Goal: Information Seeking & Learning: Understand process/instructions

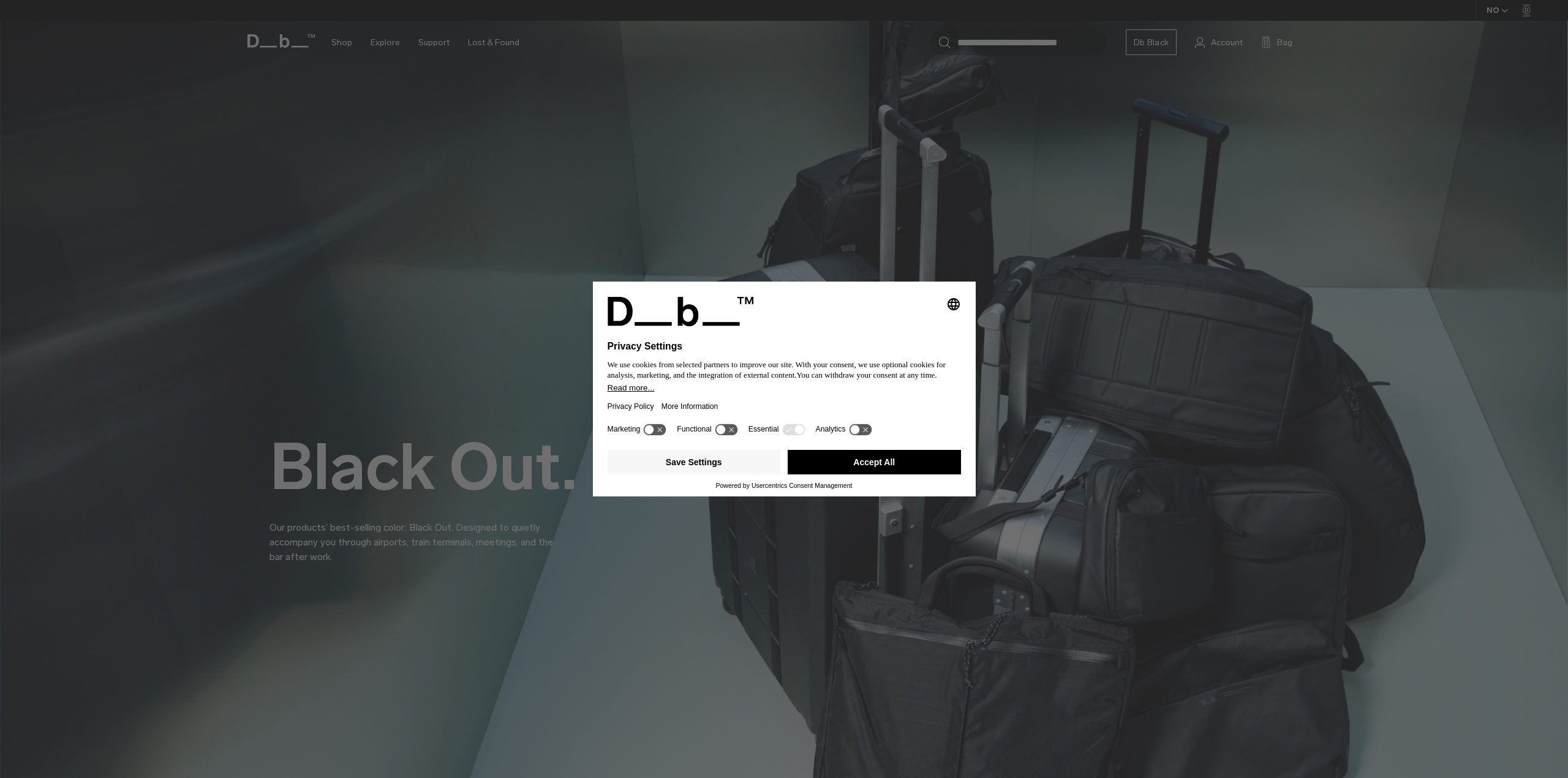
click at [920, 464] on button "Accept All" at bounding box center [874, 461] width 174 height 24
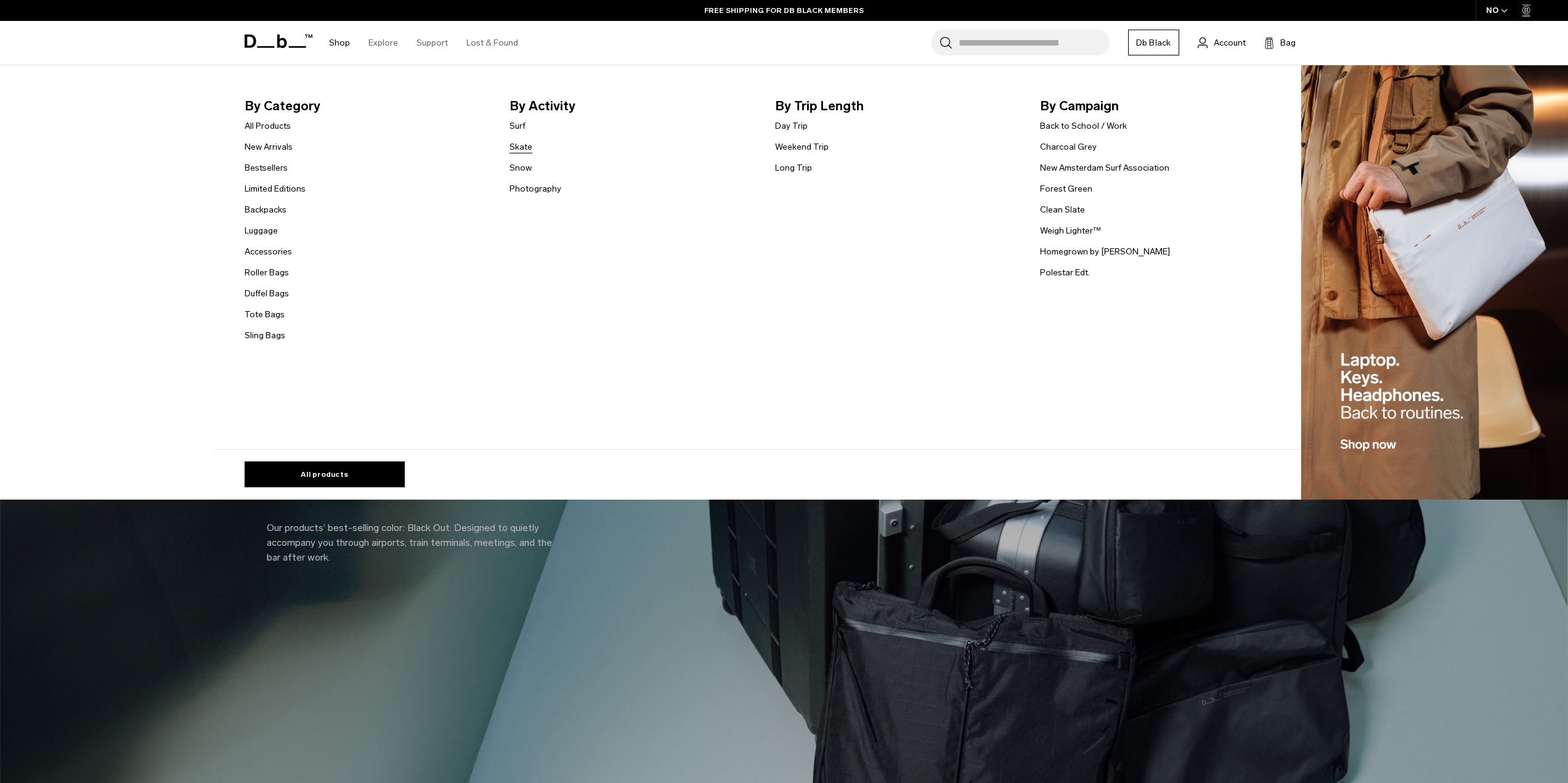
click at [525, 149] on link "Skate" at bounding box center [521, 146] width 23 height 13
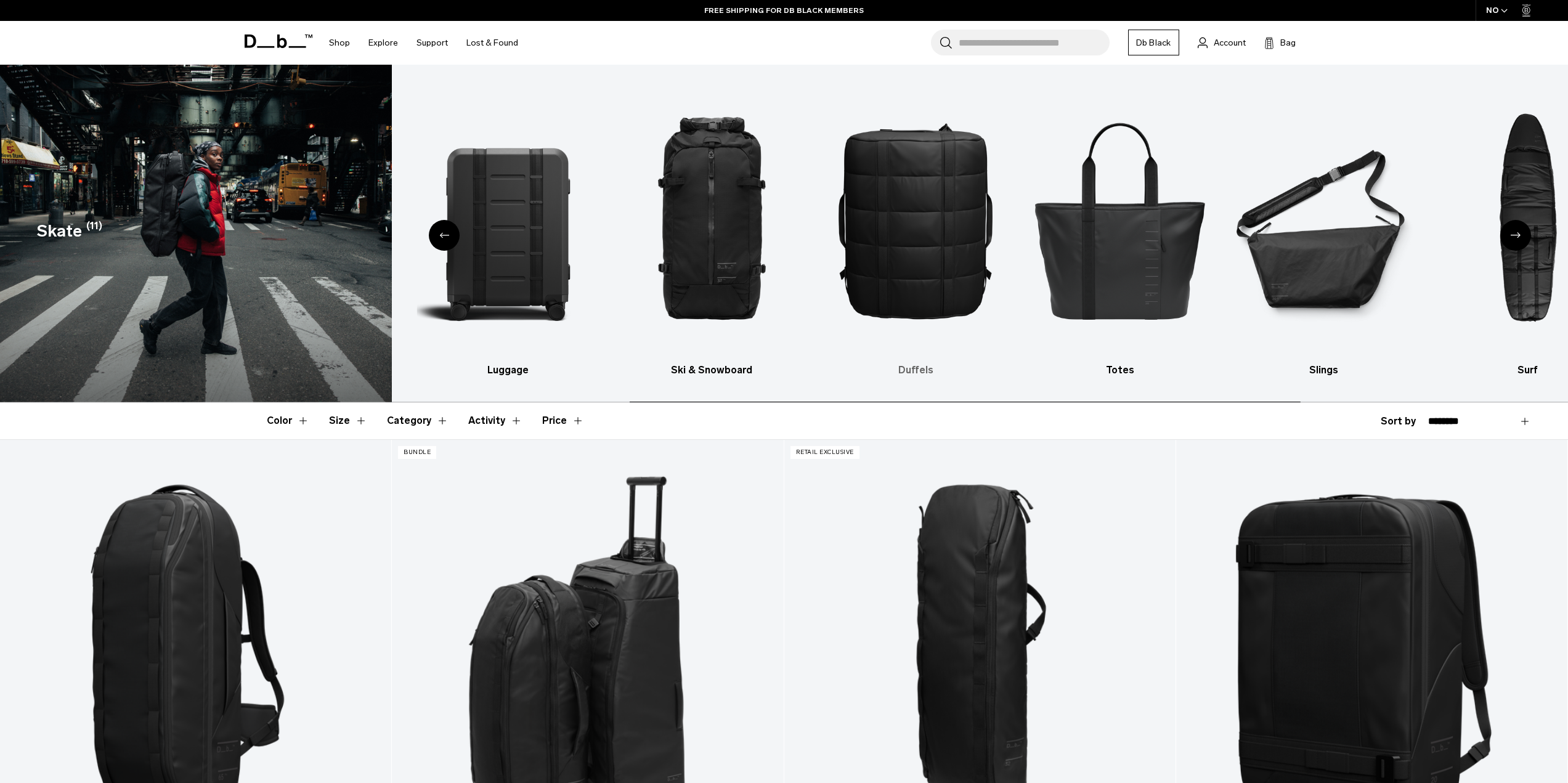
click at [930, 279] on img "5 / 10" at bounding box center [915, 220] width 182 height 273
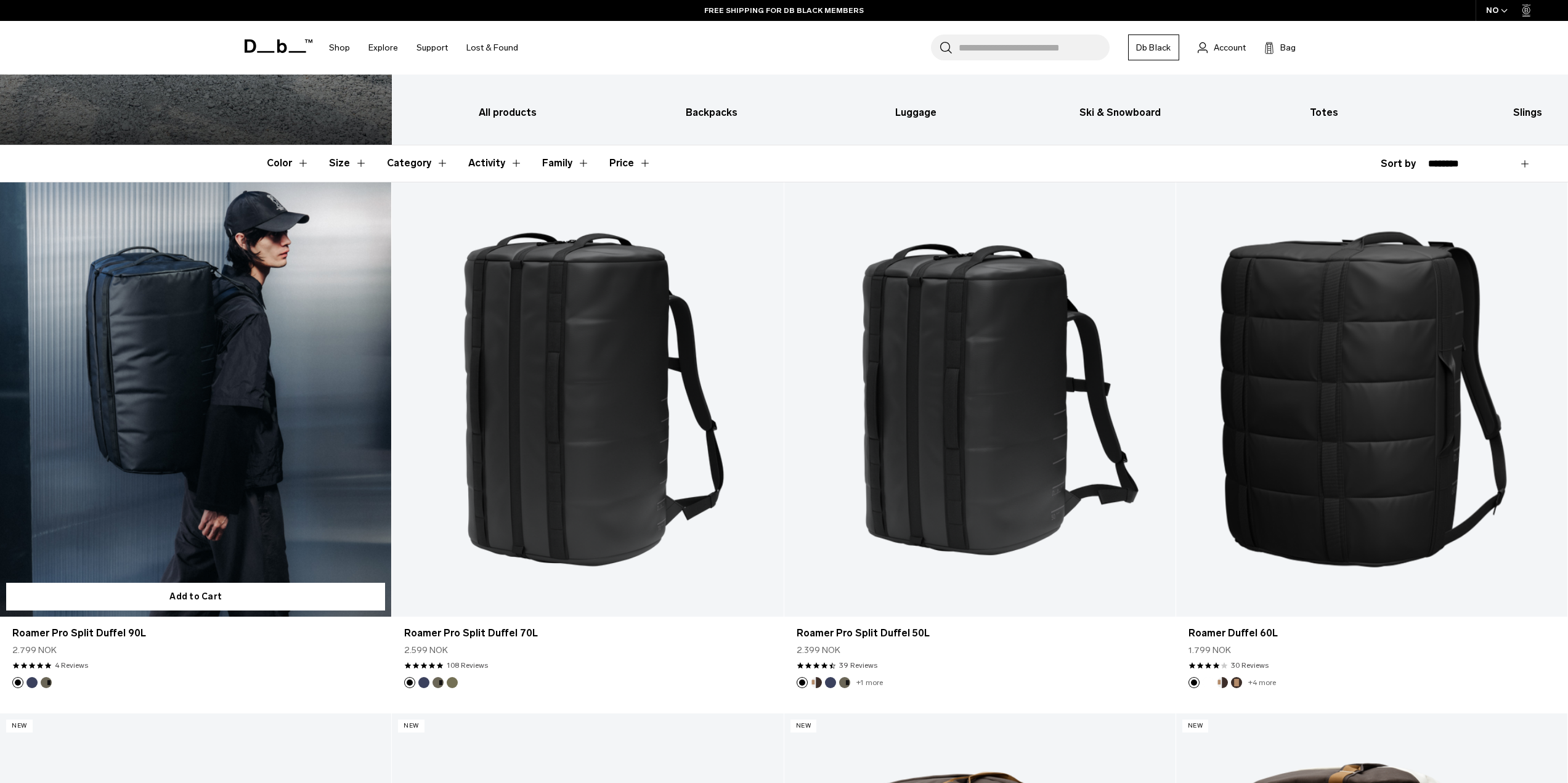
scroll to position [247, 0]
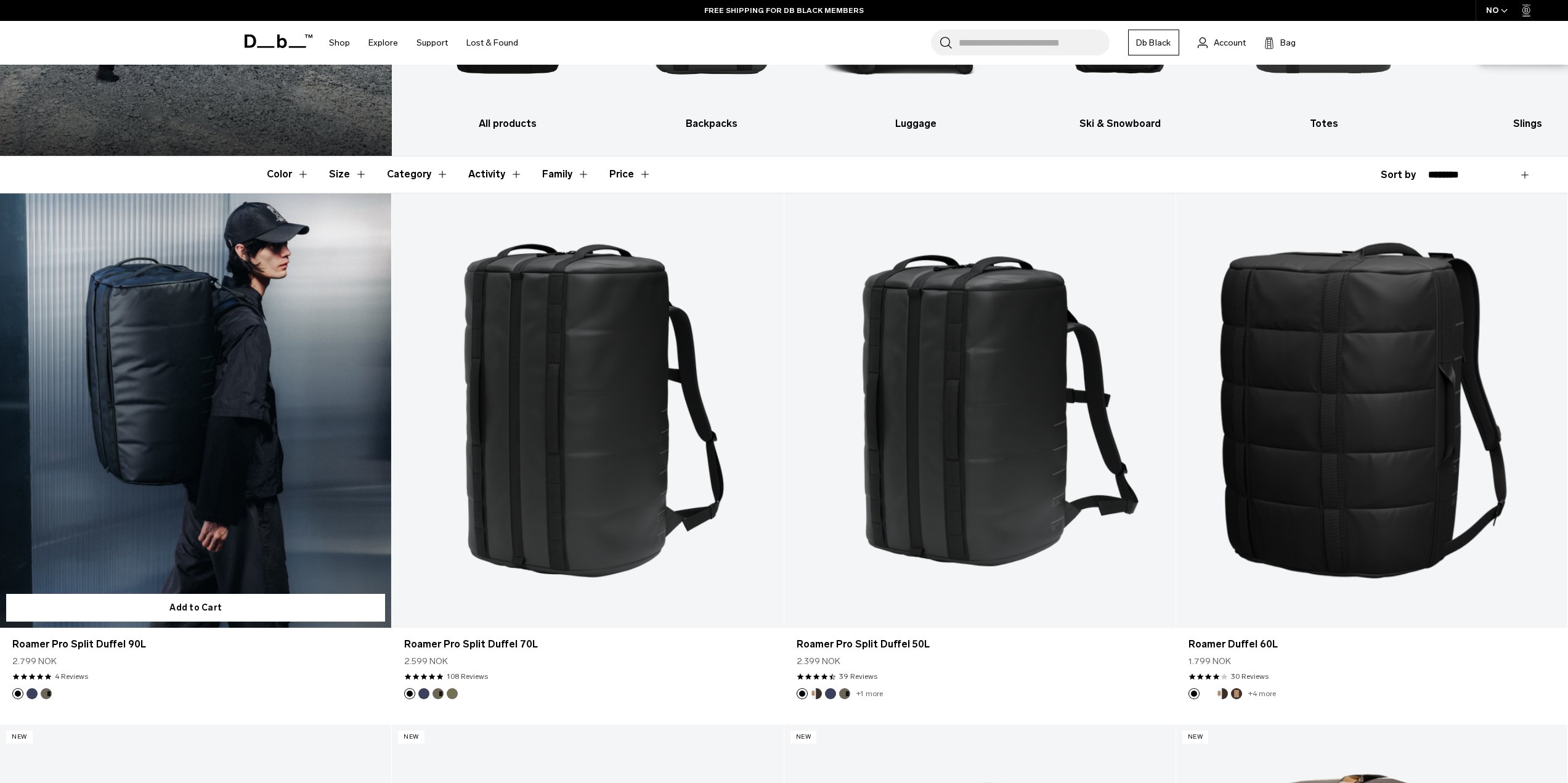
click at [211, 363] on link "Roamer Pro Split Duffel 90L" at bounding box center [195, 410] width 392 height 435
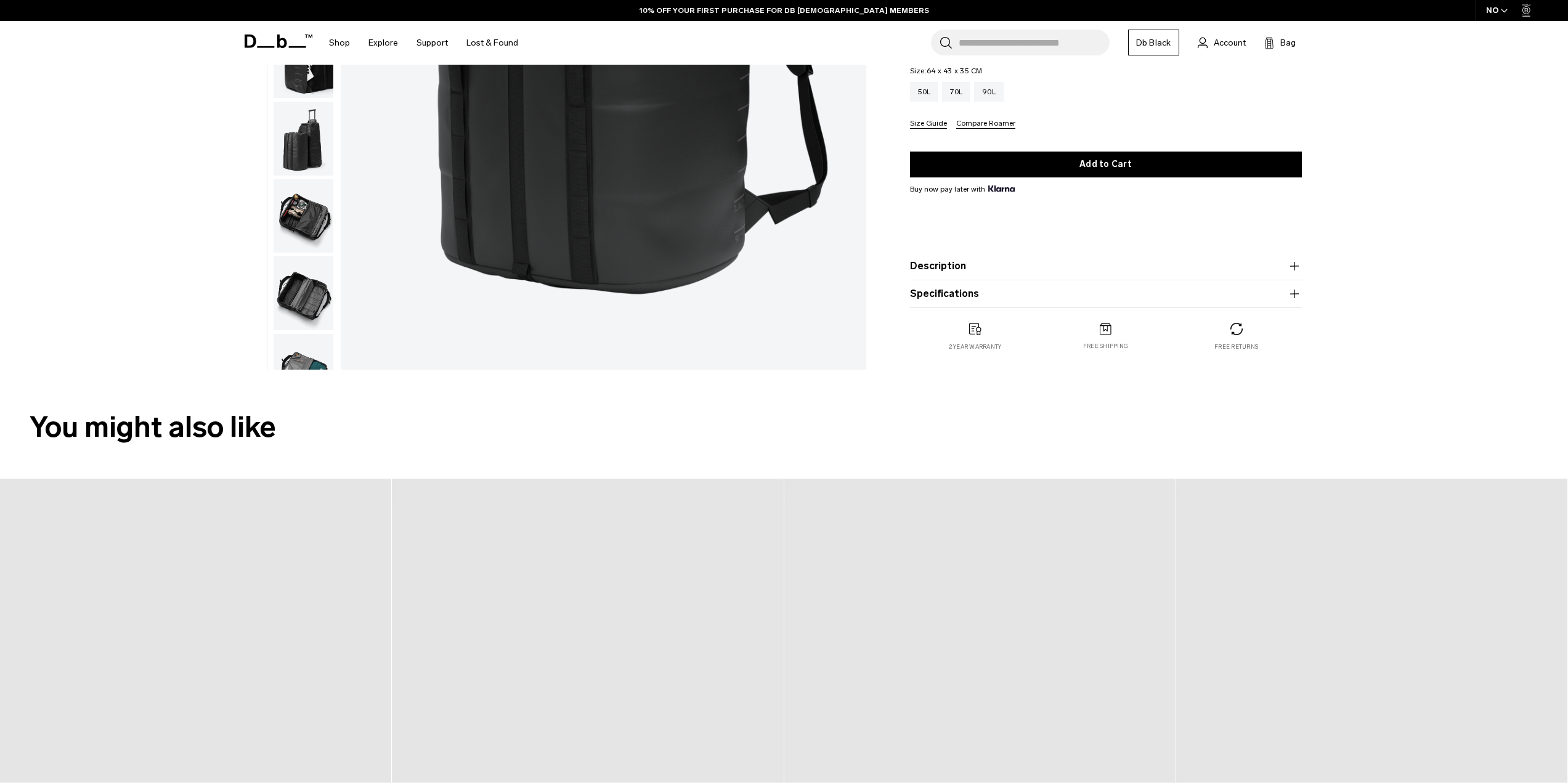
click at [1293, 300] on icon "button" at bounding box center [1295, 294] width 15 height 15
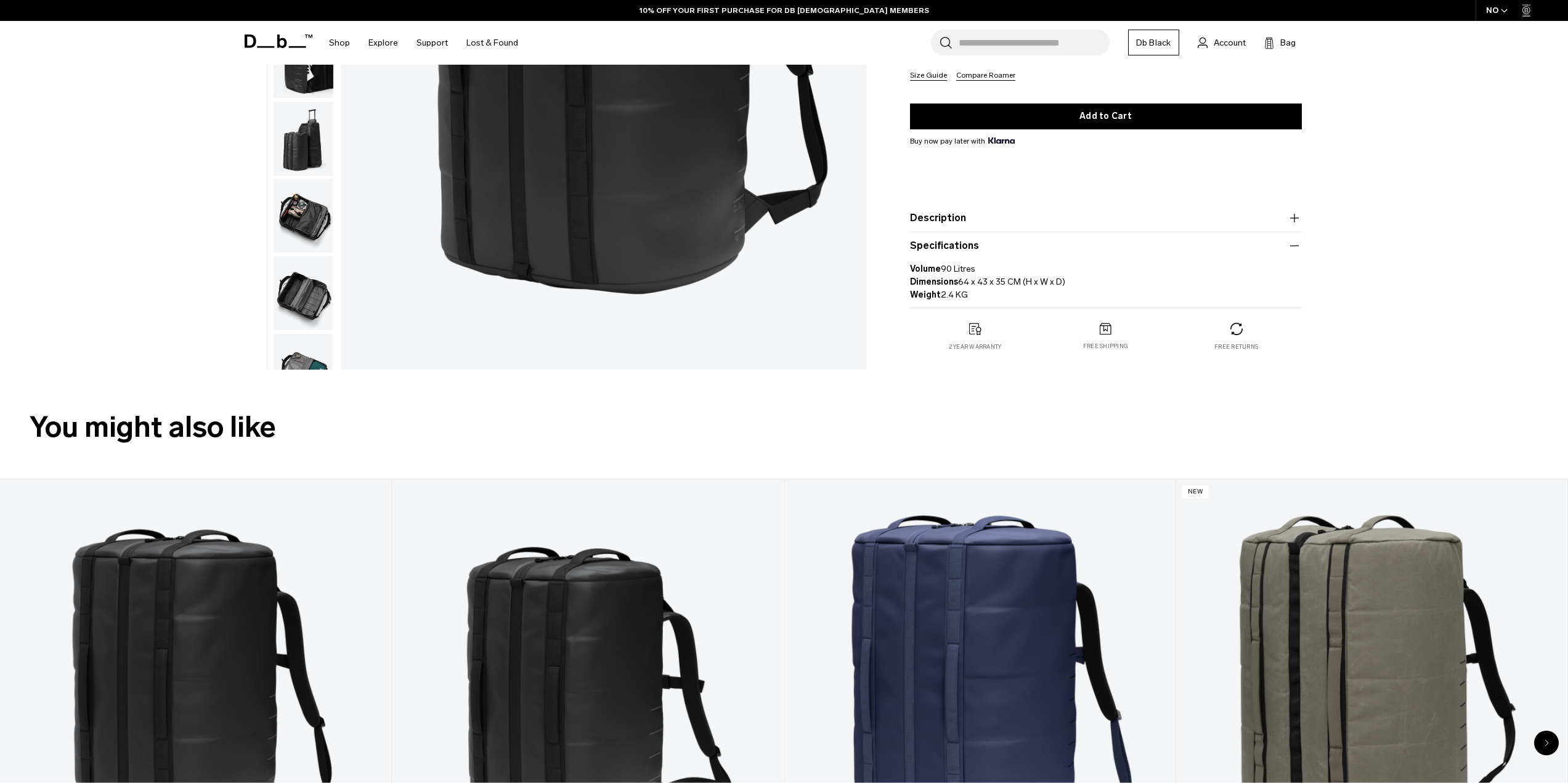
click at [1143, 225] on button "Description" at bounding box center [1106, 218] width 392 height 15
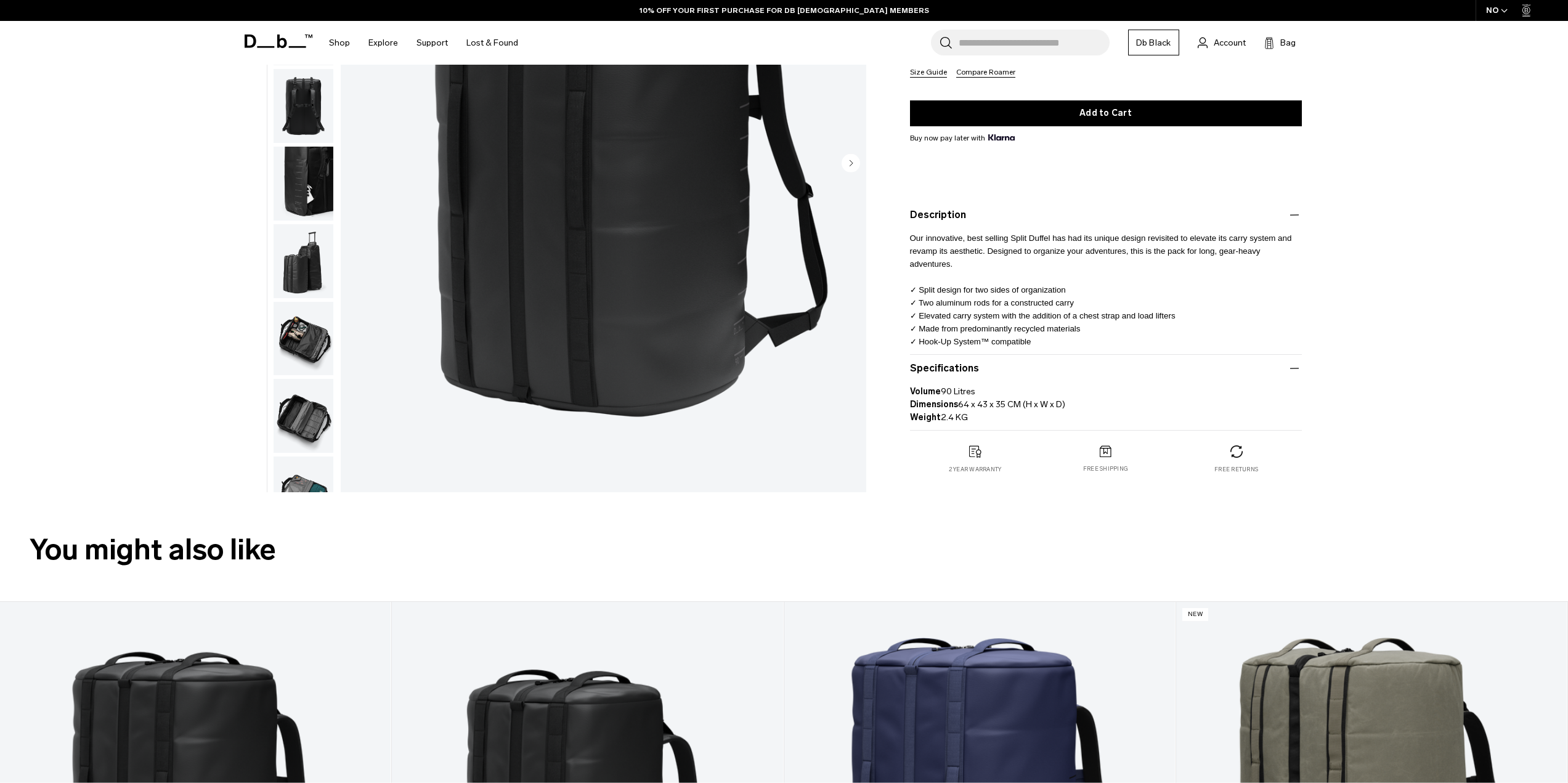
scroll to position [247, 0]
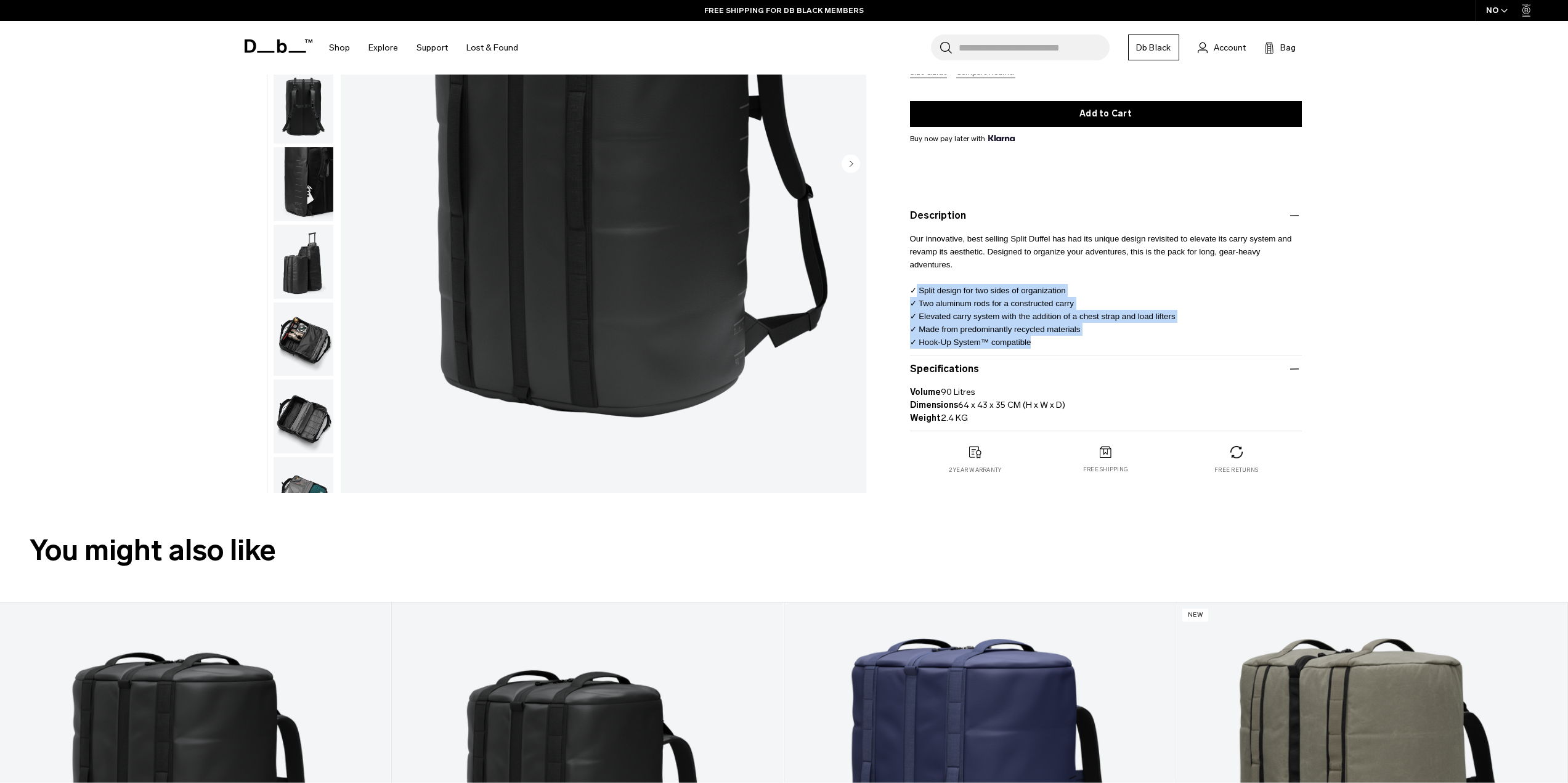
drag, startPoint x: 915, startPoint y: 291, endPoint x: 1039, endPoint y: 340, distance: 133.3
click at [1039, 340] on p "Our innovative, best selling Split Duffel has had its unique design revisited t…" at bounding box center [1106, 285] width 392 height 126
click at [1041, 340] on p "Our innovative, best selling Split Duffel has had its unique design revisited t…" at bounding box center [1106, 285] width 392 height 126
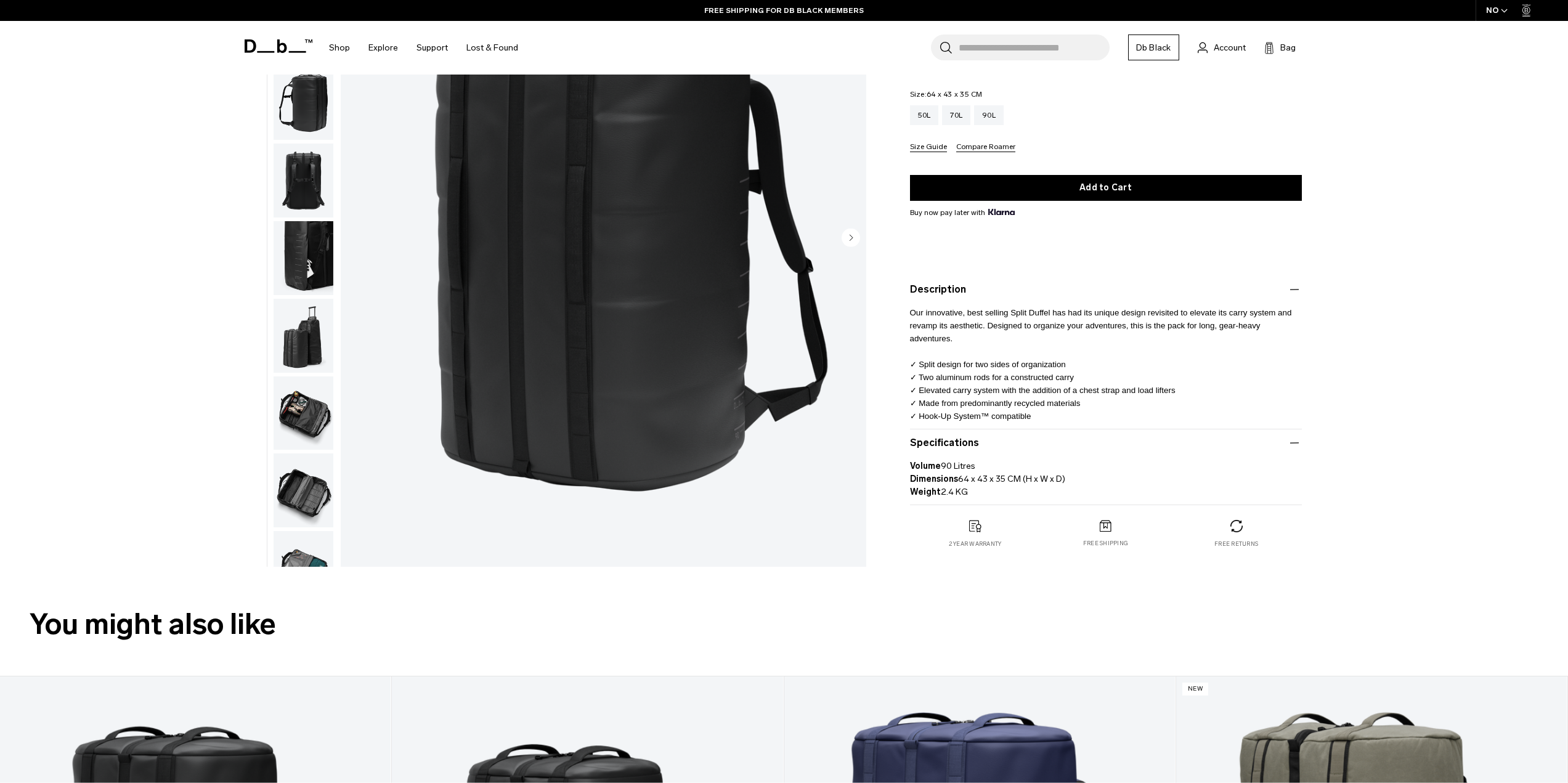
scroll to position [0, 0]
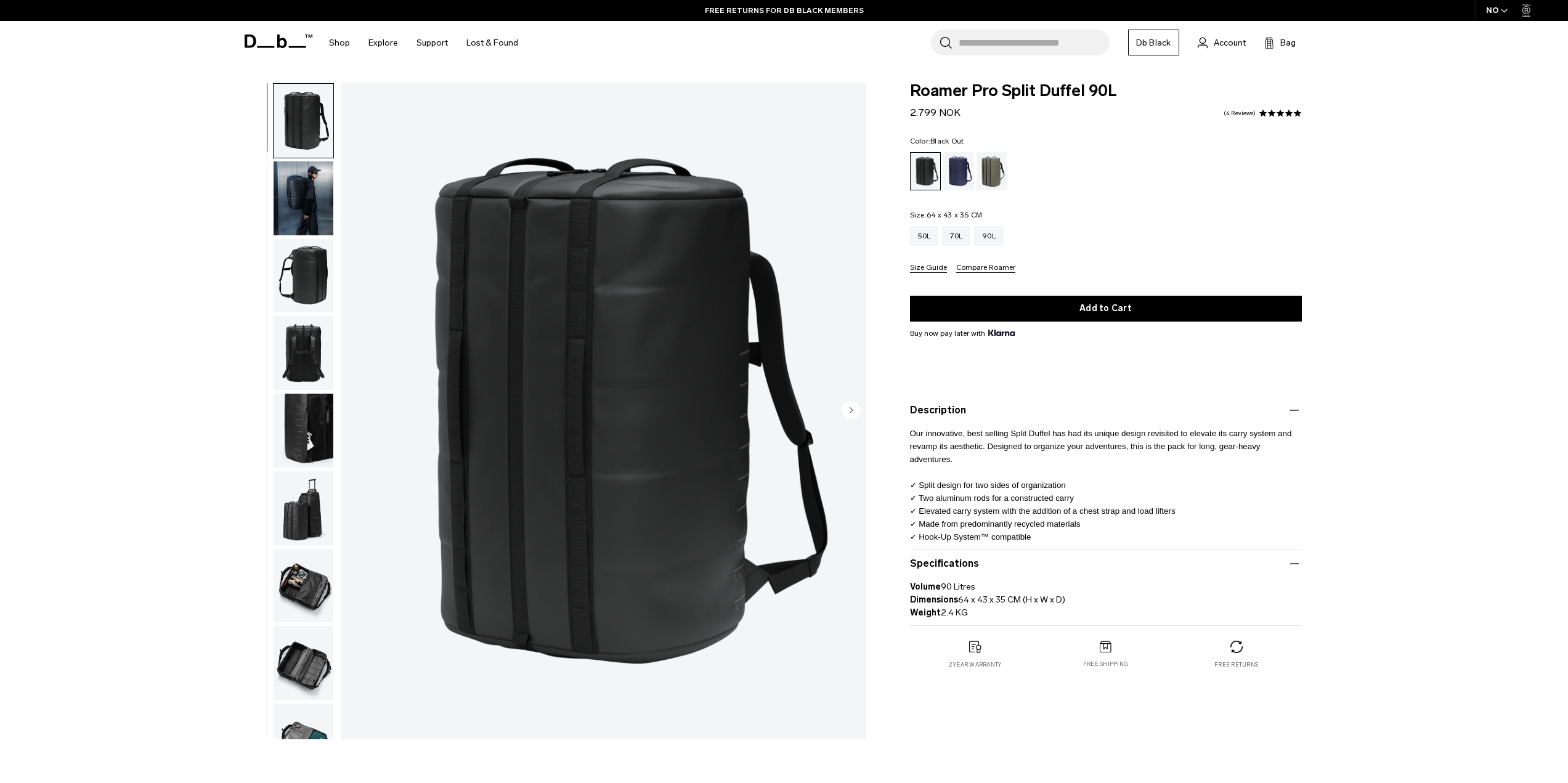
click at [291, 574] on img "button" at bounding box center [303, 586] width 59 height 74
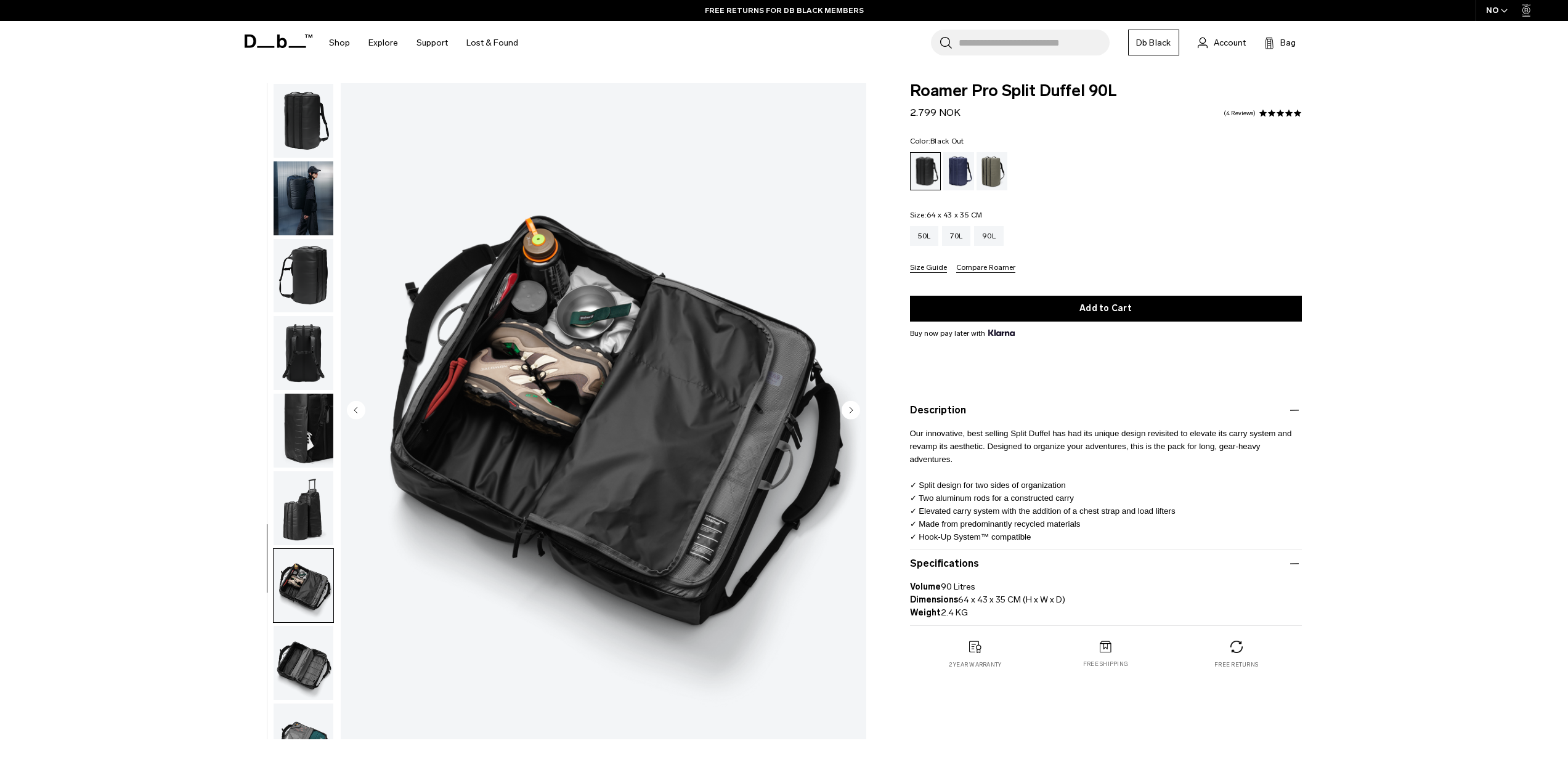
scroll to position [39, 0]
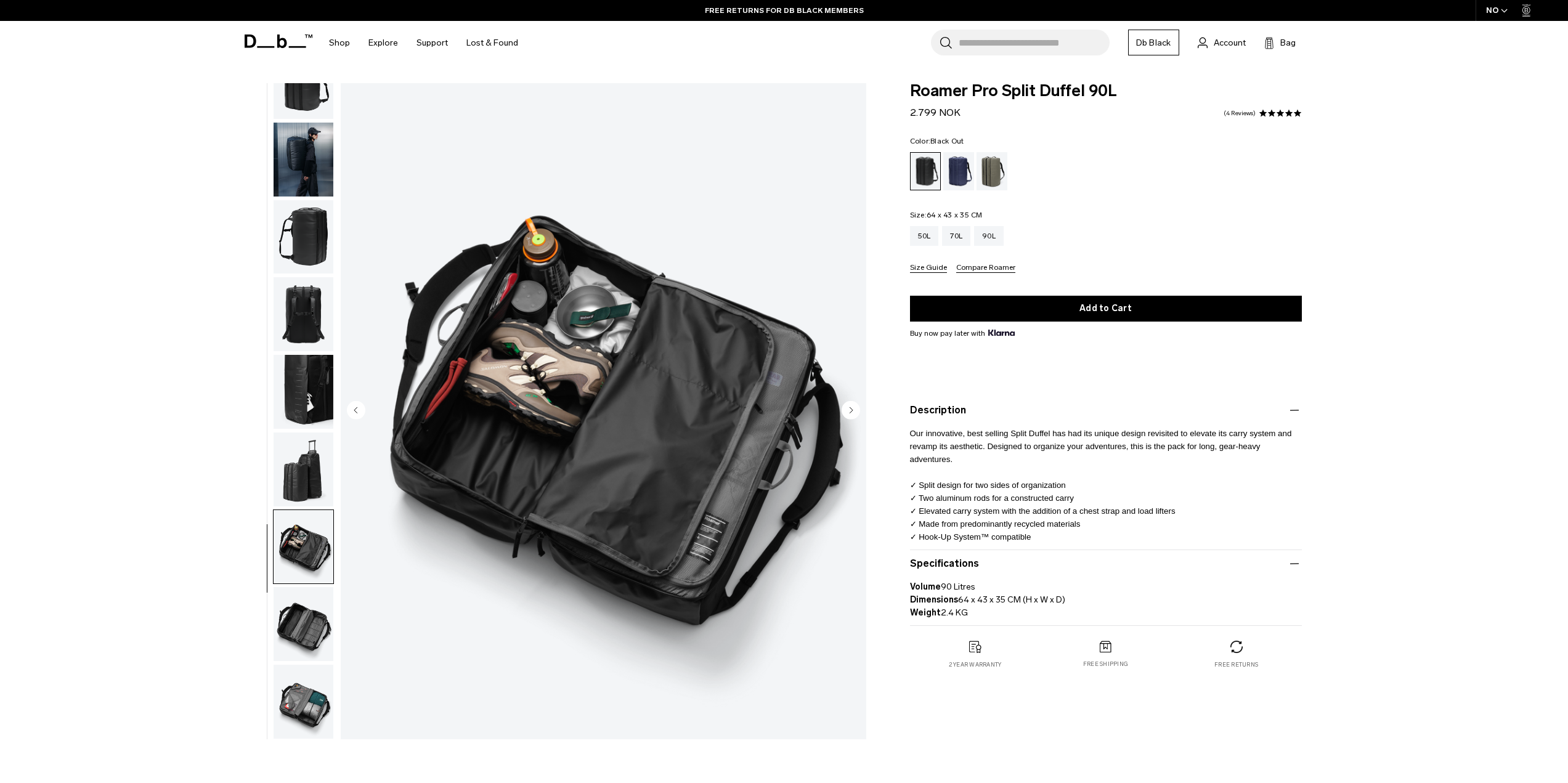
click at [317, 617] on img "button" at bounding box center [303, 624] width 59 height 74
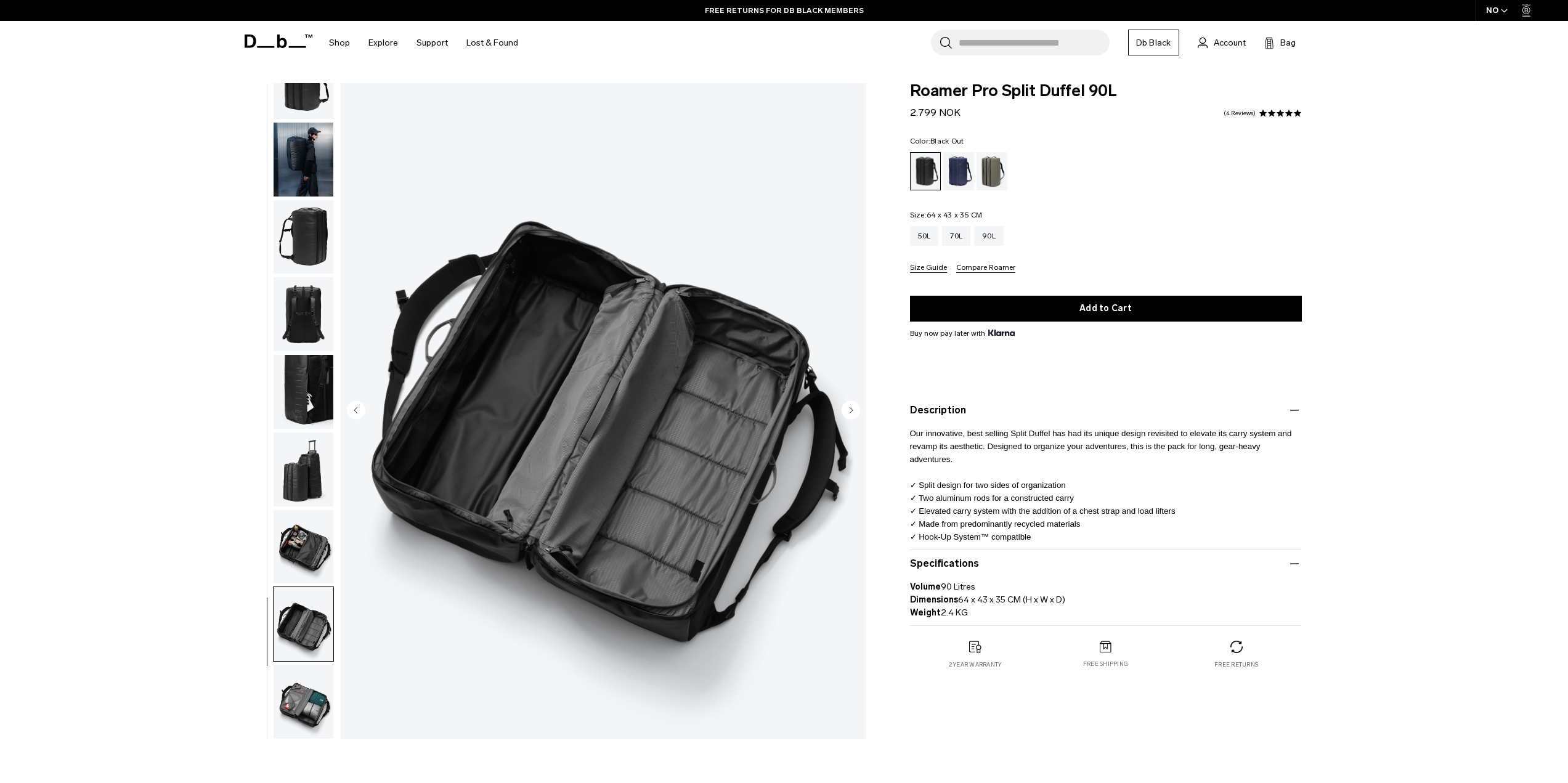
click at [303, 682] on img "button" at bounding box center [303, 702] width 59 height 74
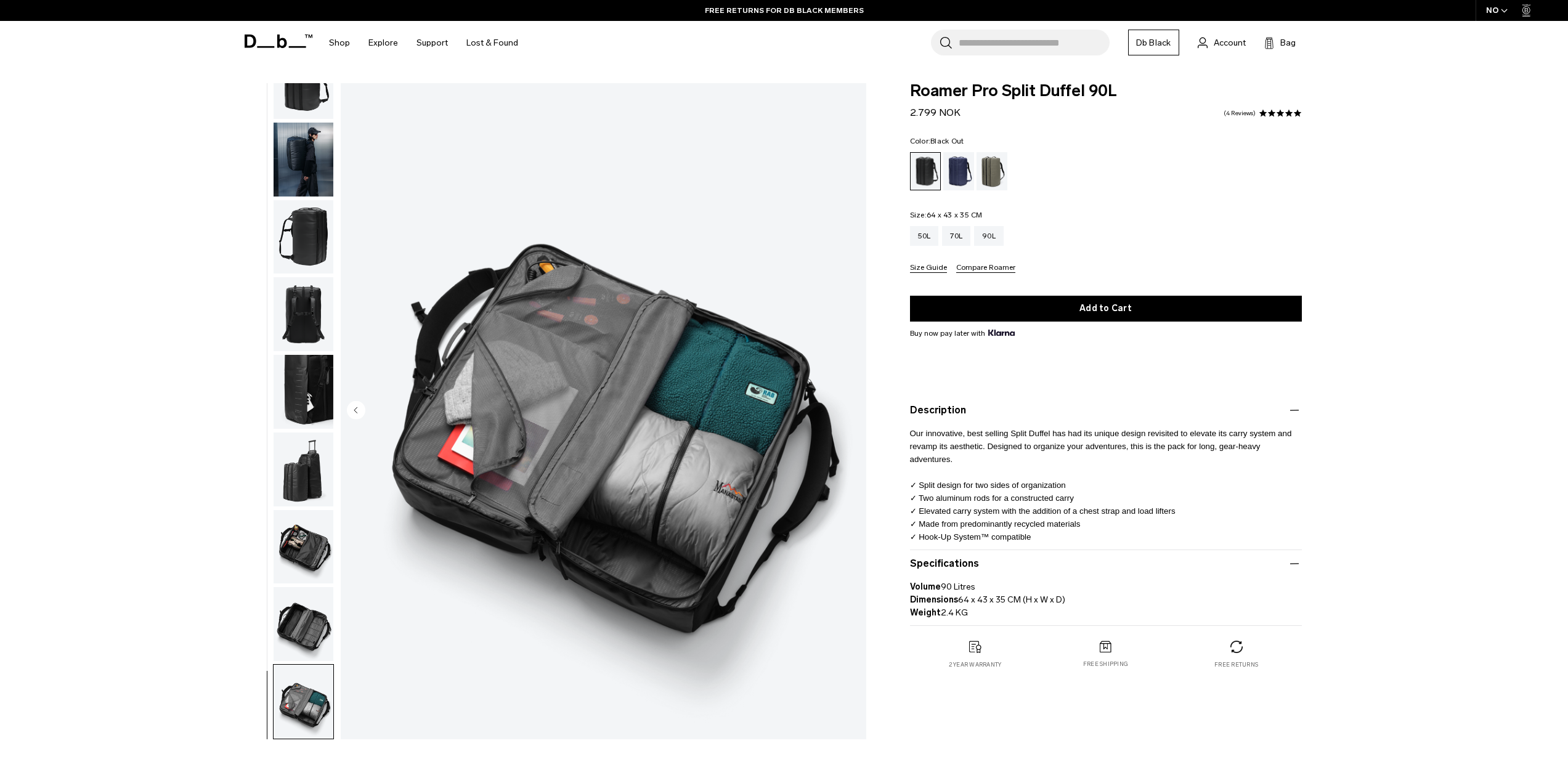
click at [297, 646] on img "button" at bounding box center [303, 624] width 59 height 74
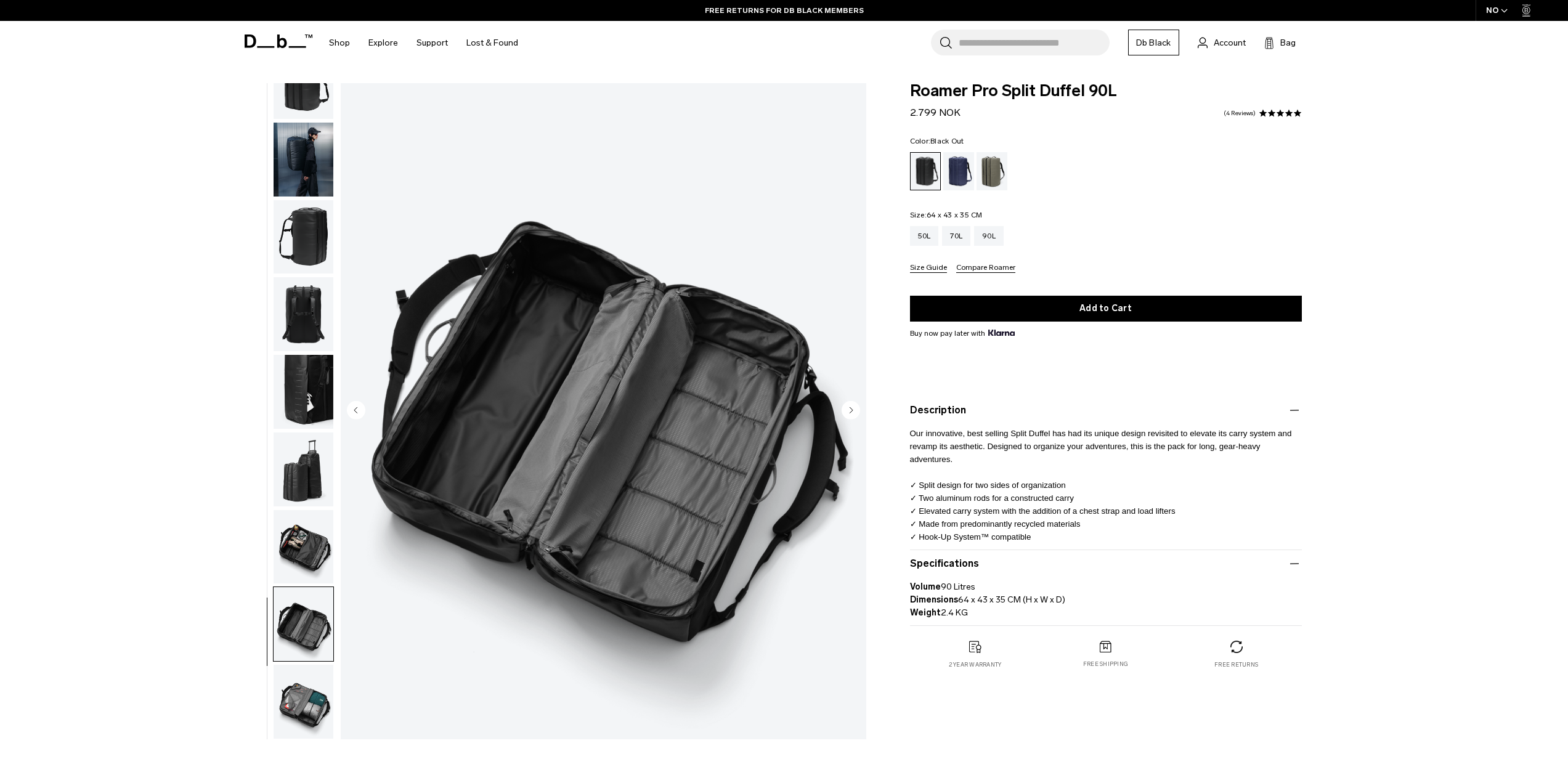
click at [303, 436] on img "button" at bounding box center [303, 470] width 59 height 74
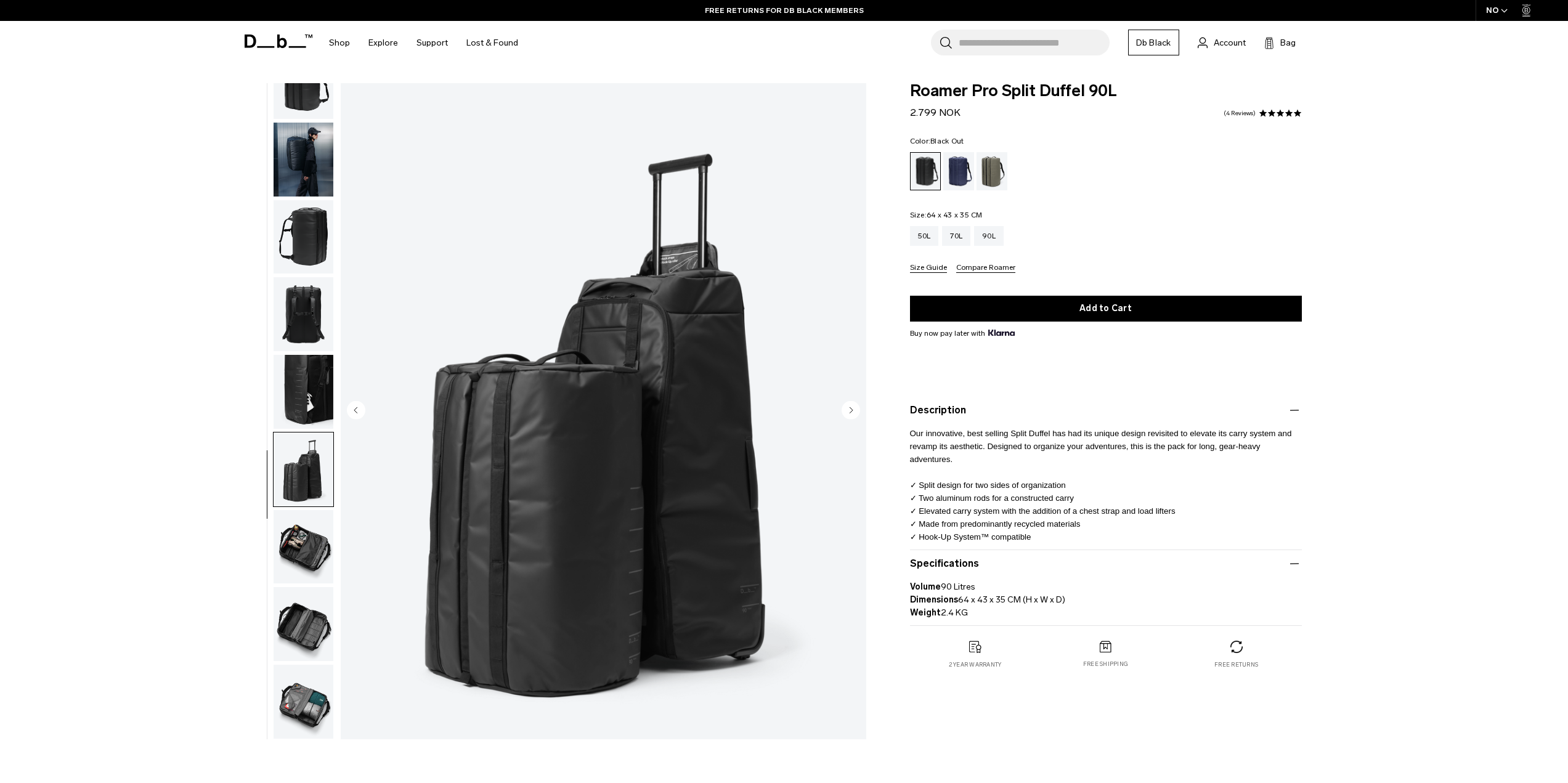
click at [297, 343] on img "button" at bounding box center [303, 314] width 59 height 74
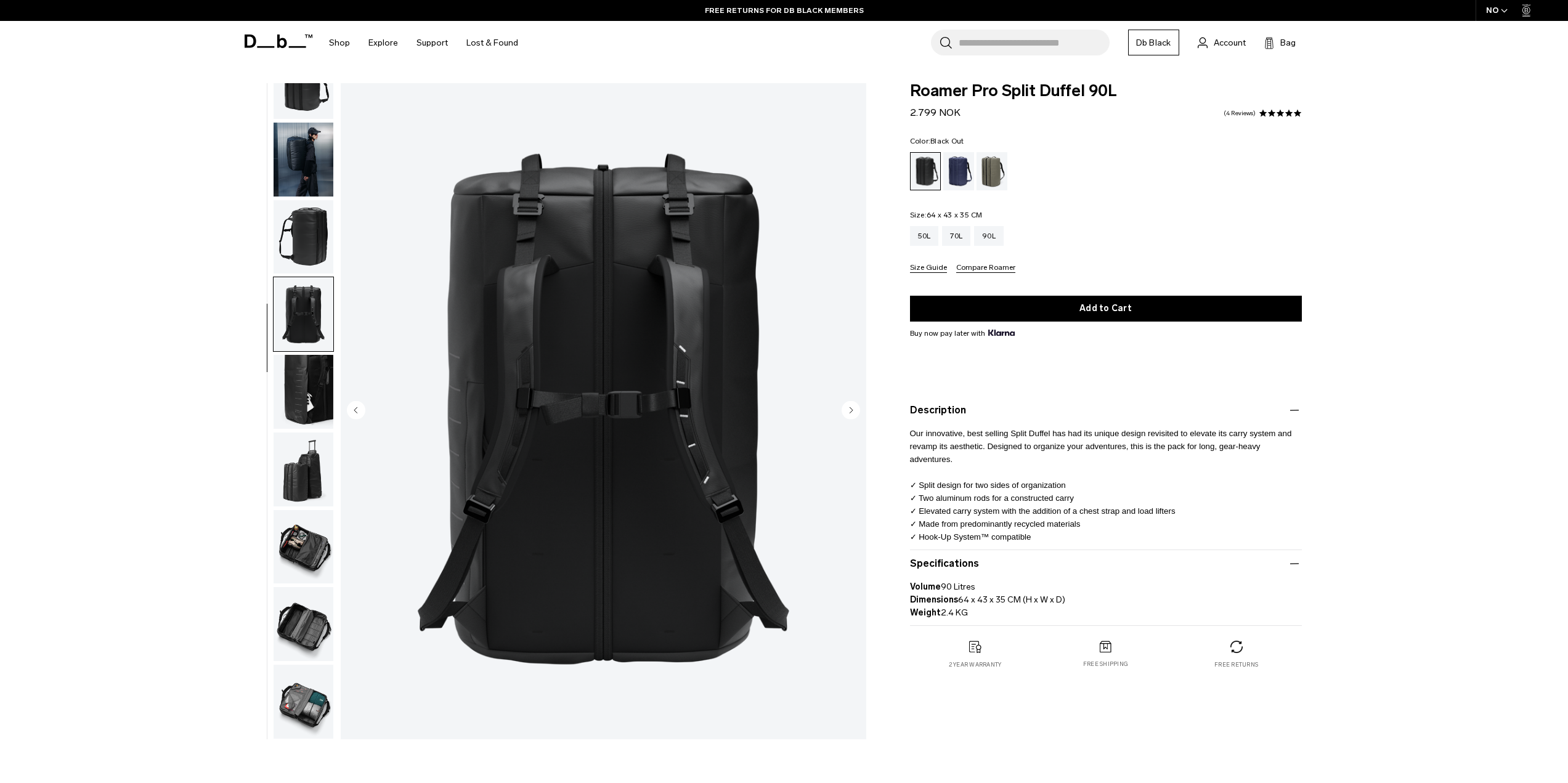
click at [301, 438] on img "button" at bounding box center [303, 470] width 59 height 74
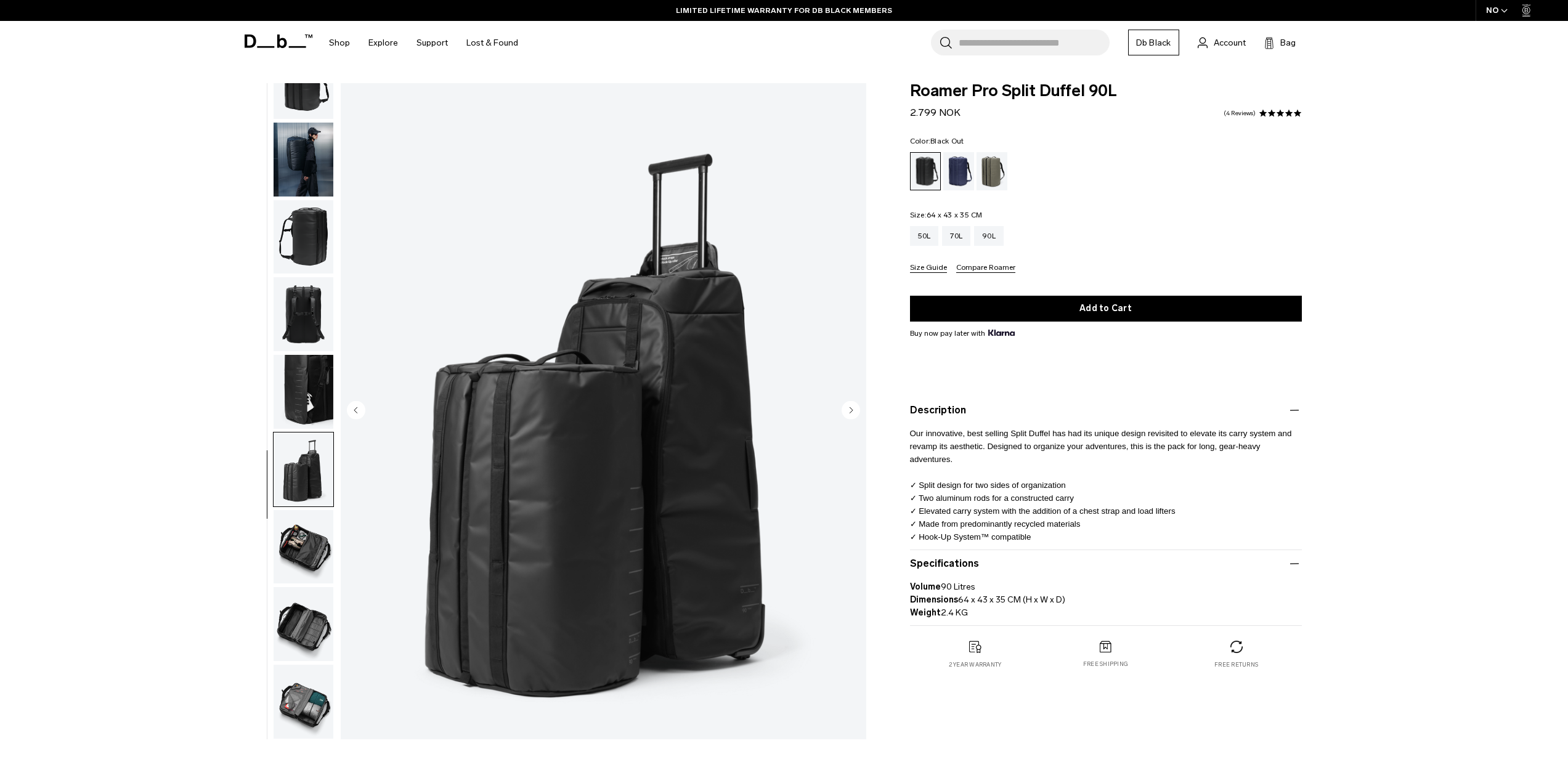
click at [314, 179] on img "button" at bounding box center [303, 160] width 59 height 74
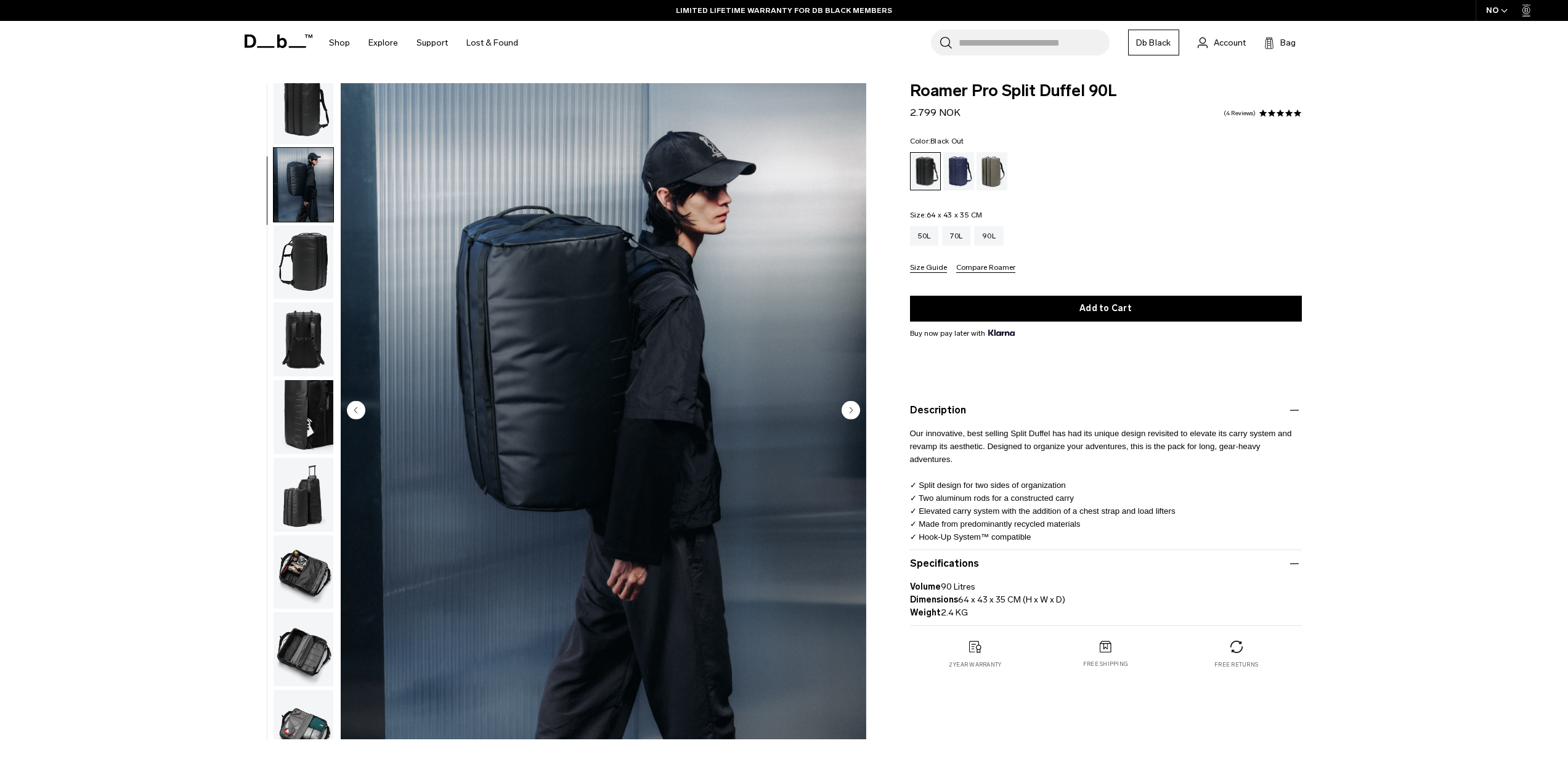
scroll to position [0, 0]
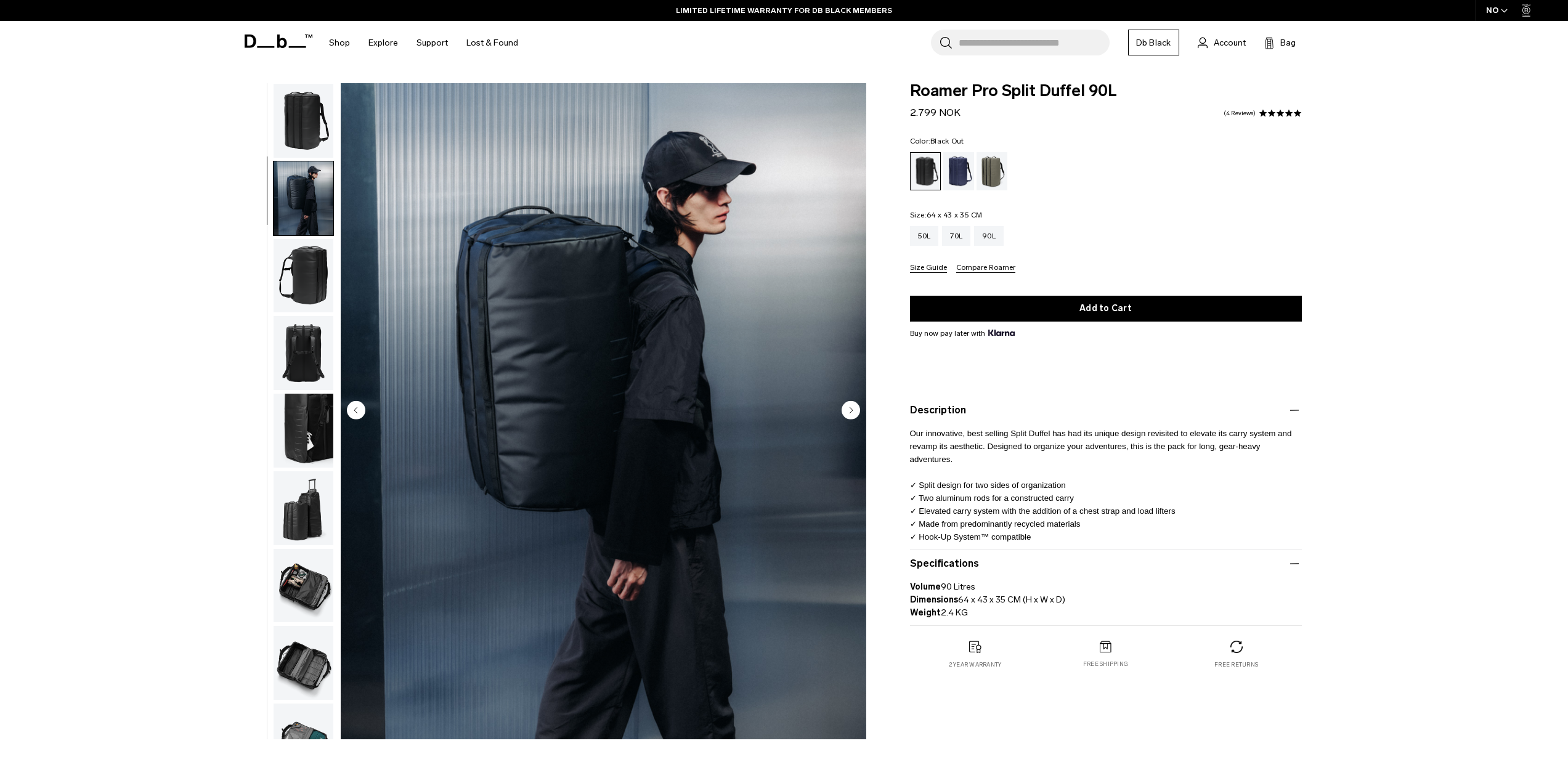
click at [289, 162] on img "button" at bounding box center [303, 198] width 59 height 74
click at [294, 143] on img "button" at bounding box center [303, 121] width 59 height 74
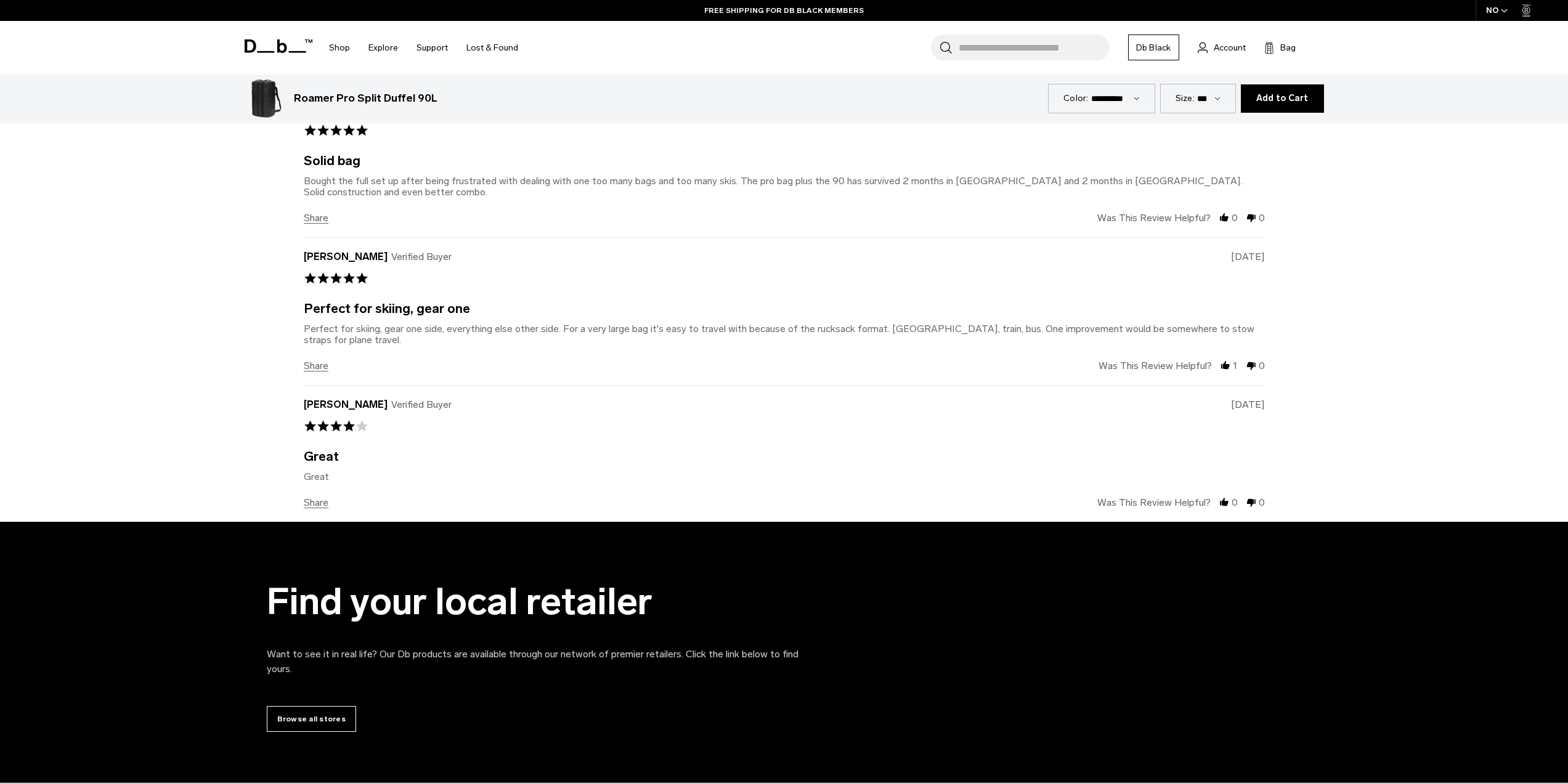
scroll to position [3839, 0]
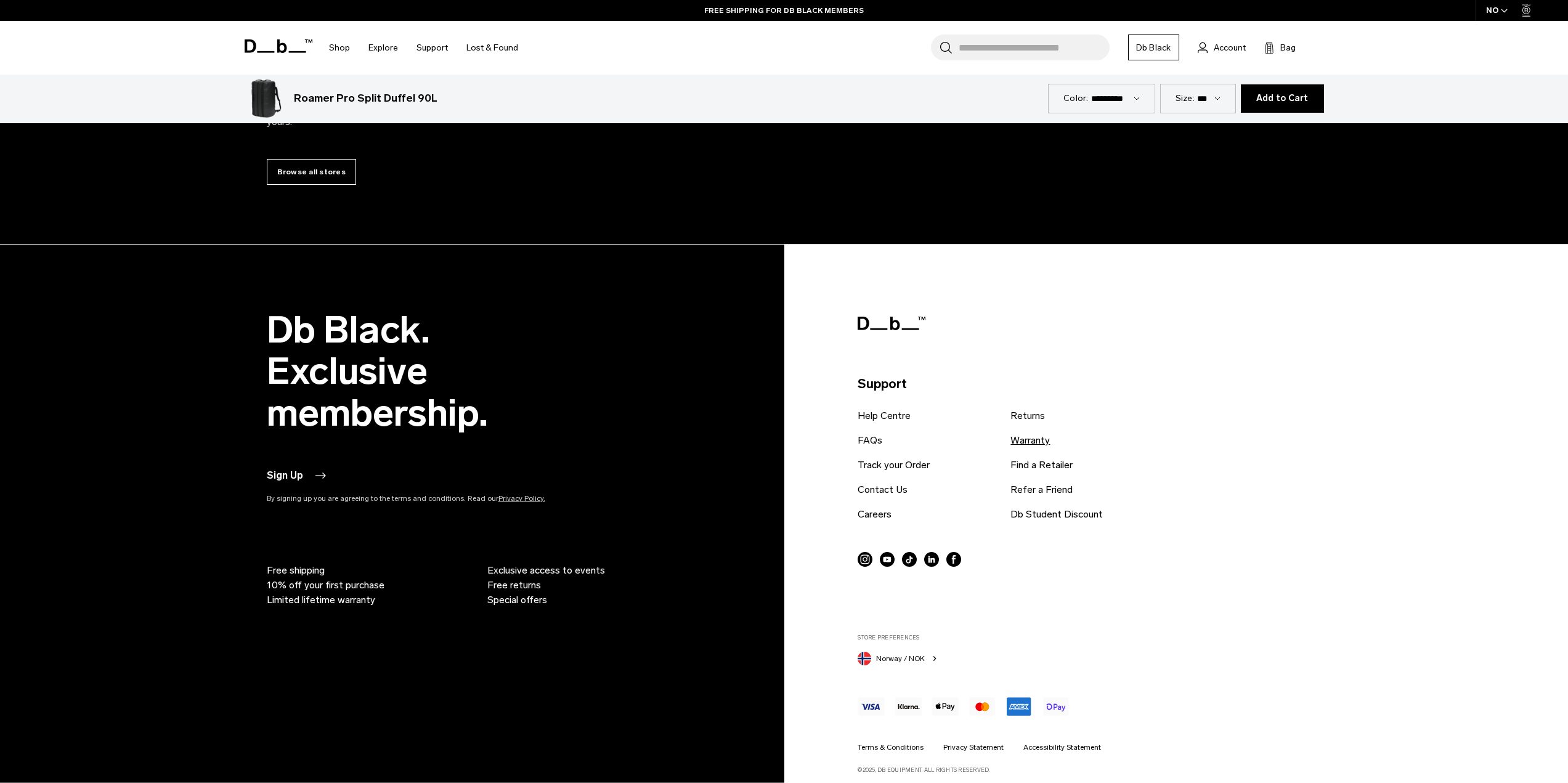
click at [1023, 433] on link "Warranty" at bounding box center [1030, 441] width 39 height 15
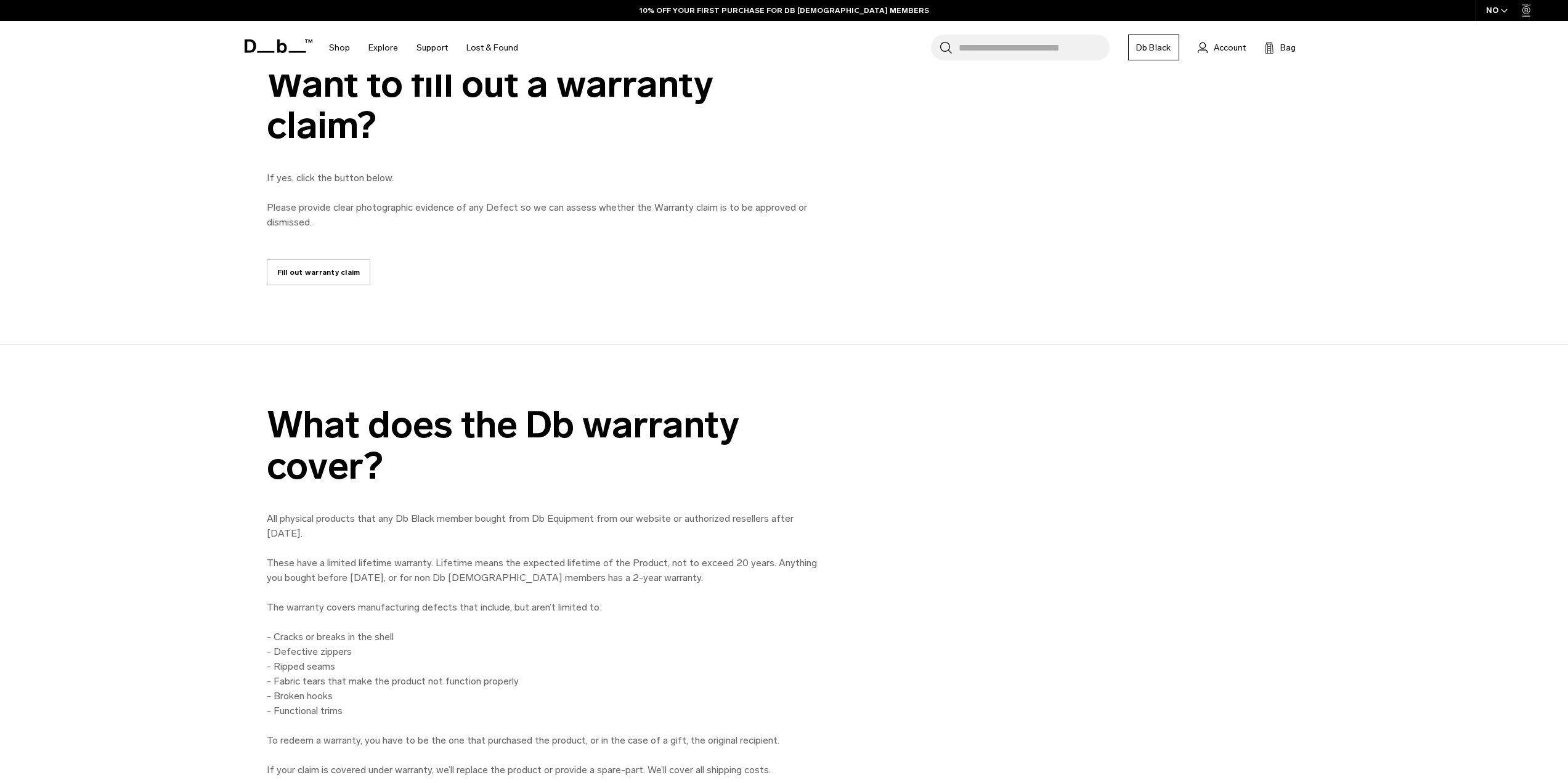
scroll to position [801, 0]
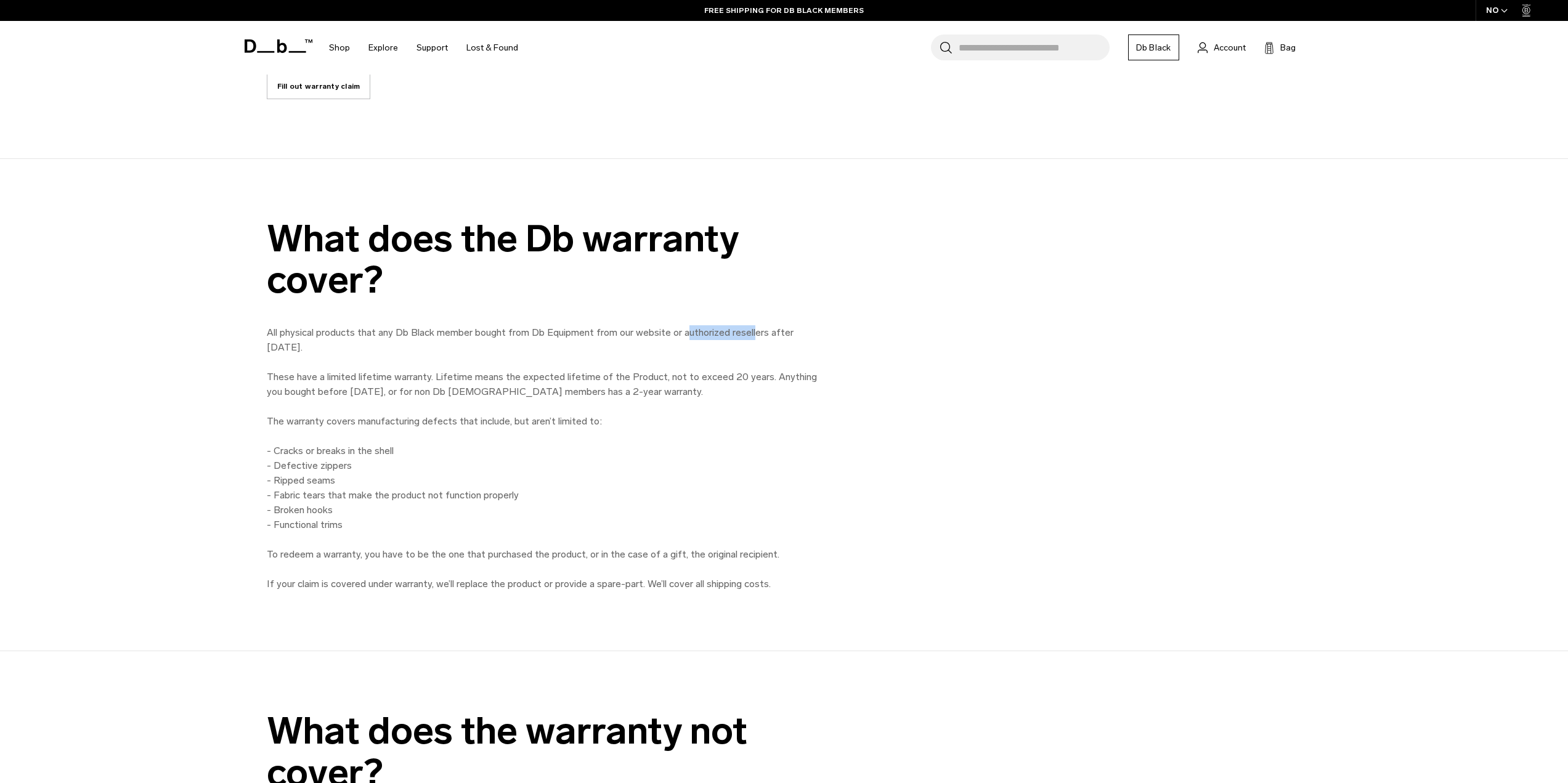
drag, startPoint x: 686, startPoint y: 331, endPoint x: 751, endPoint y: 333, distance: 65.0
click at [751, 333] on p "All physical products that any Db Black member bought from Db Equipment from ou…" at bounding box center [544, 444] width 554 height 236
click at [678, 379] on p "All physical products that any Db Black member bought from Db Equipment from ou…" at bounding box center [544, 444] width 554 height 236
drag, startPoint x: 638, startPoint y: 379, endPoint x: 695, endPoint y: 377, distance: 57.0
click at [695, 377] on p "All physical products that any Db Black member bought from Db Equipment from ou…" at bounding box center [544, 444] width 554 height 236
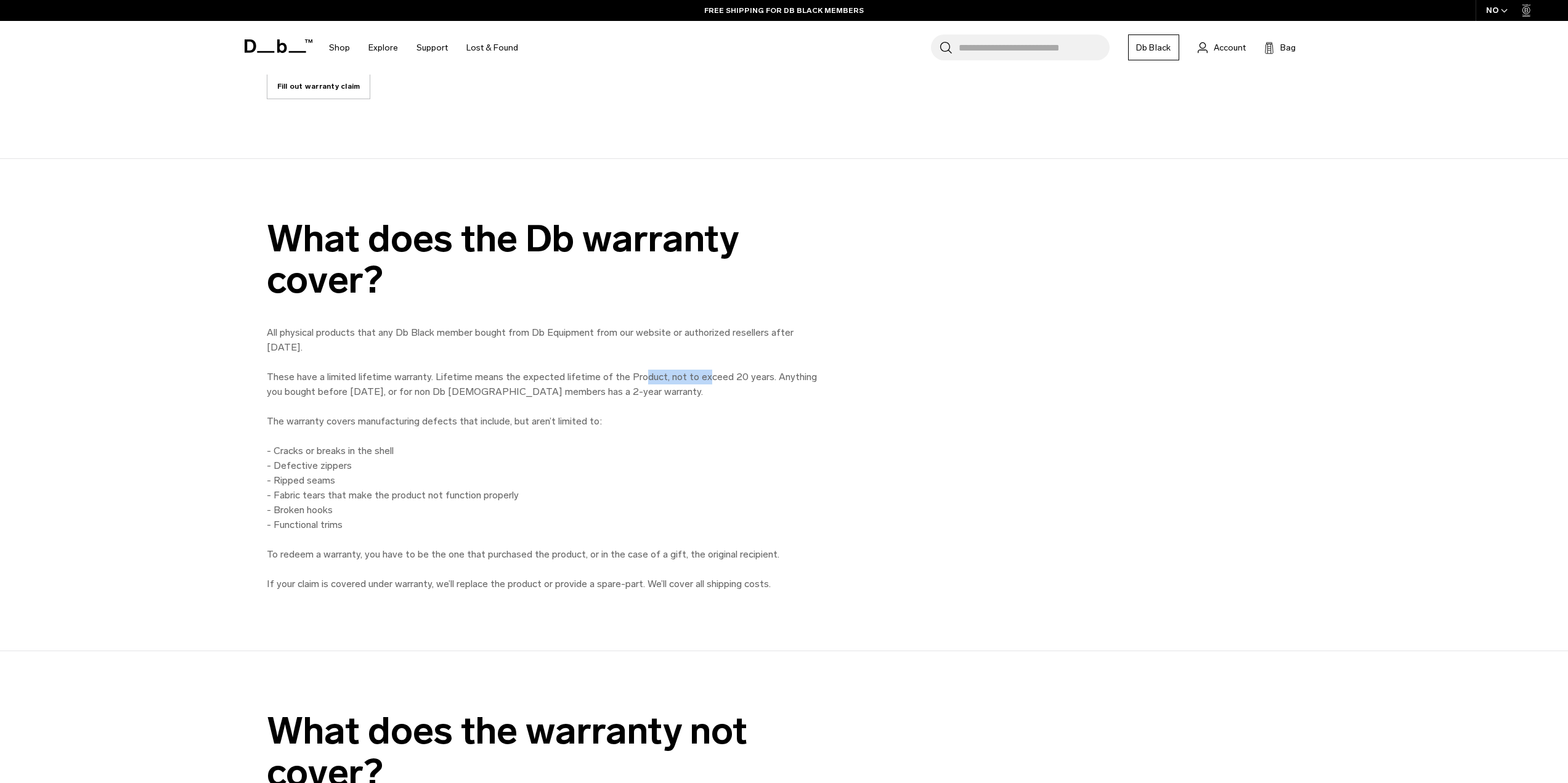
click at [695, 380] on p "All physical products that any Db Black member bought from Db Equipment from ou…" at bounding box center [544, 444] width 554 height 236
drag, startPoint x: 274, startPoint y: 374, endPoint x: 647, endPoint y: 374, distance: 373.0
click at [647, 374] on p "All physical products that any Db Black member bought from Db Equipment from ou…" at bounding box center [544, 444] width 554 height 236
drag, startPoint x: 481, startPoint y: 389, endPoint x: 568, endPoint y: 394, distance: 87.1
click at [568, 394] on p "All physical products that any Db Black member bought from Db Equipment from ou…" at bounding box center [544, 444] width 554 height 236
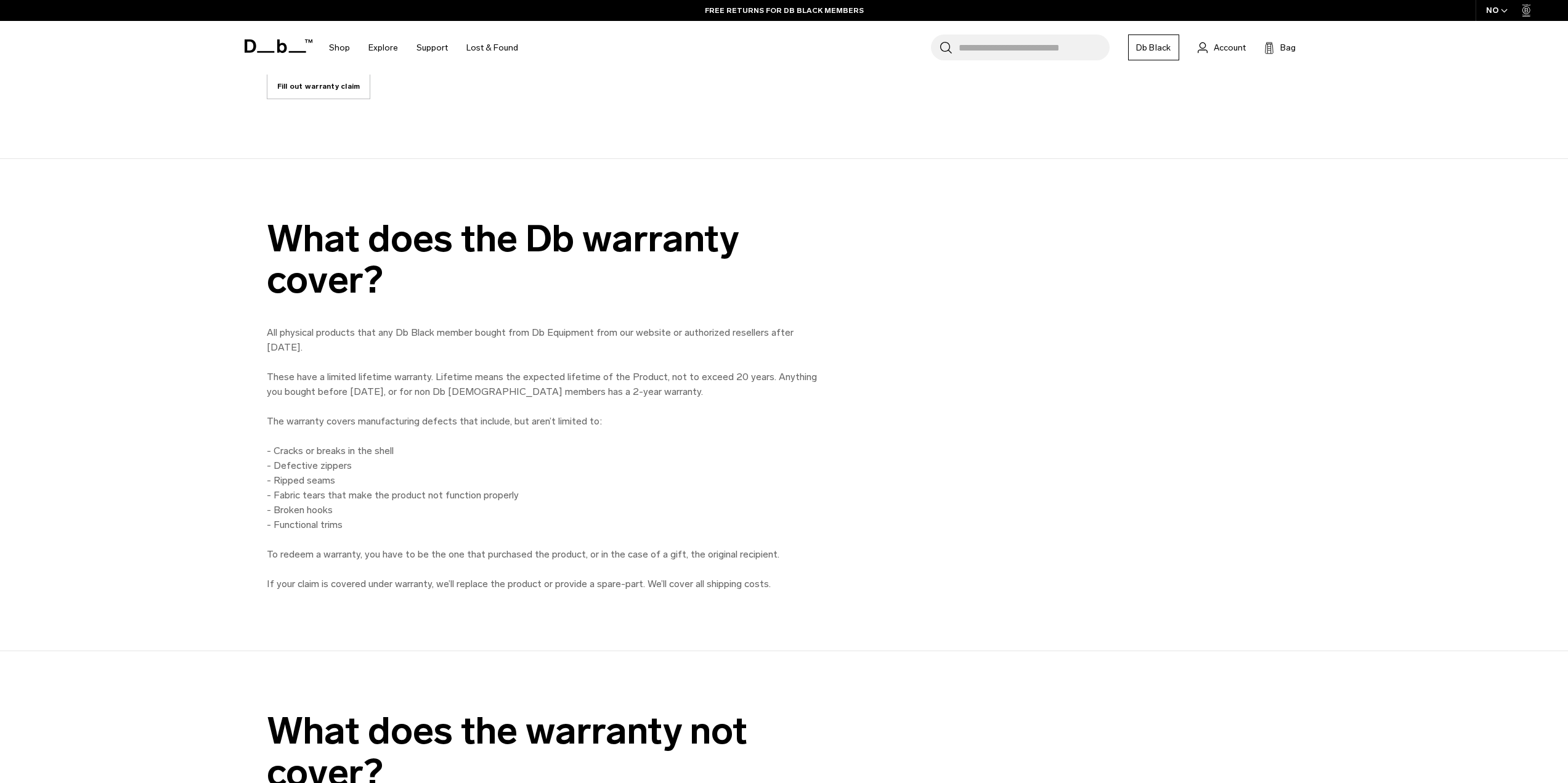
click at [575, 393] on p "All physical products that any Db Black member bought from Db Equipment from ou…" at bounding box center [544, 444] width 554 height 236
drag, startPoint x: 302, startPoint y: 415, endPoint x: 595, endPoint y: 426, distance: 293.2
click at [595, 426] on p "All physical products that any Db Black member bought from Db Equipment from ou…" at bounding box center [544, 444] width 554 height 236
drag, startPoint x: 312, startPoint y: 449, endPoint x: 394, endPoint y: 455, distance: 82.2
click at [398, 452] on p "All physical products that any Db Black member bought from Db Equipment from ou…" at bounding box center [544, 444] width 554 height 236
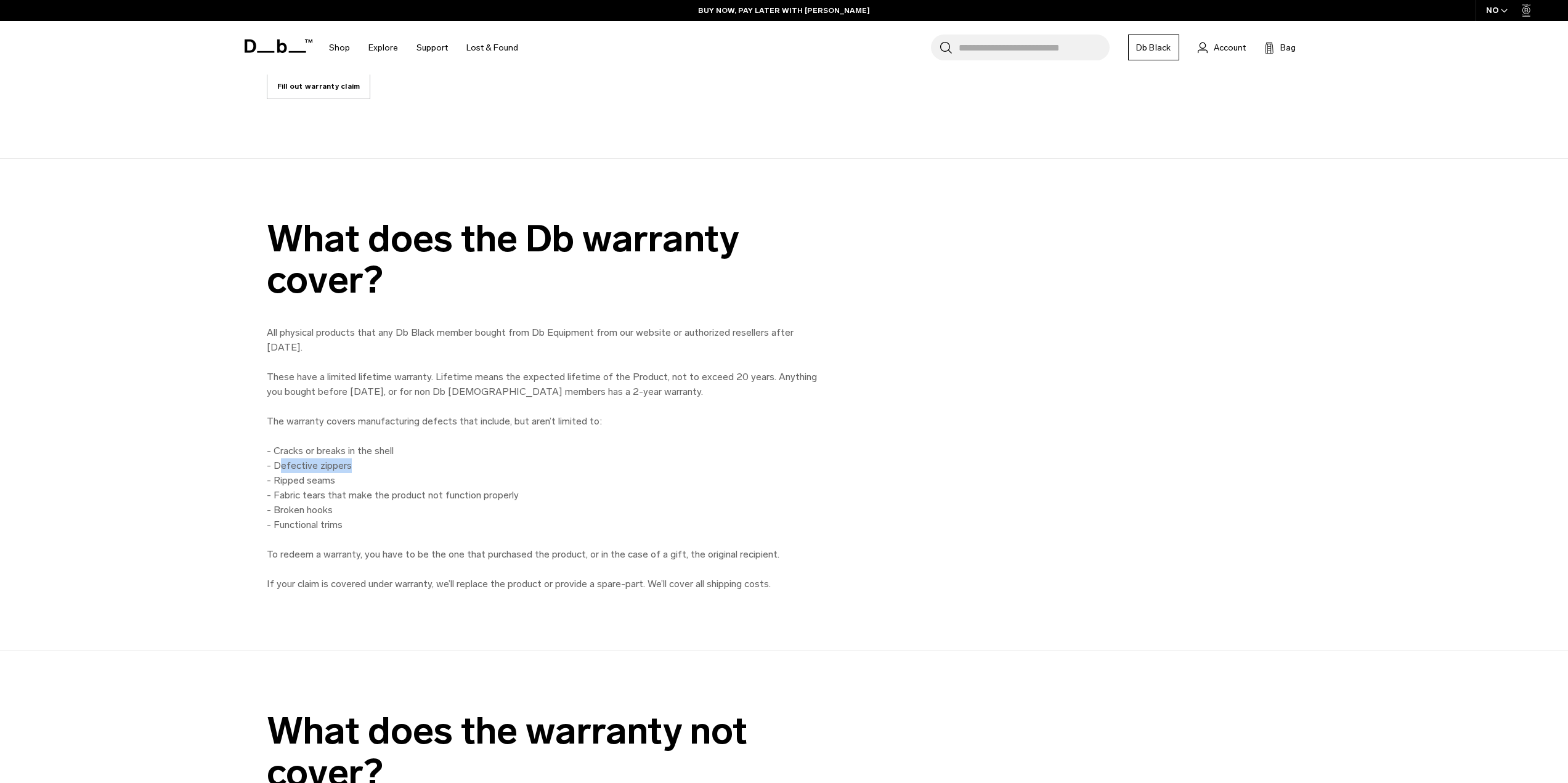
drag, startPoint x: 291, startPoint y: 466, endPoint x: 349, endPoint y: 467, distance: 58.0
click at [349, 467] on p "All physical products that any Db Black member bought from Db Equipment from ou…" at bounding box center [544, 444] width 554 height 236
drag, startPoint x: 276, startPoint y: 477, endPoint x: 328, endPoint y: 478, distance: 52.0
click at [328, 478] on p "All physical products that any Db Black member bought from Db Equipment from ou…" at bounding box center [544, 444] width 554 height 236
drag, startPoint x: 285, startPoint y: 496, endPoint x: 507, endPoint y: 502, distance: 222.1
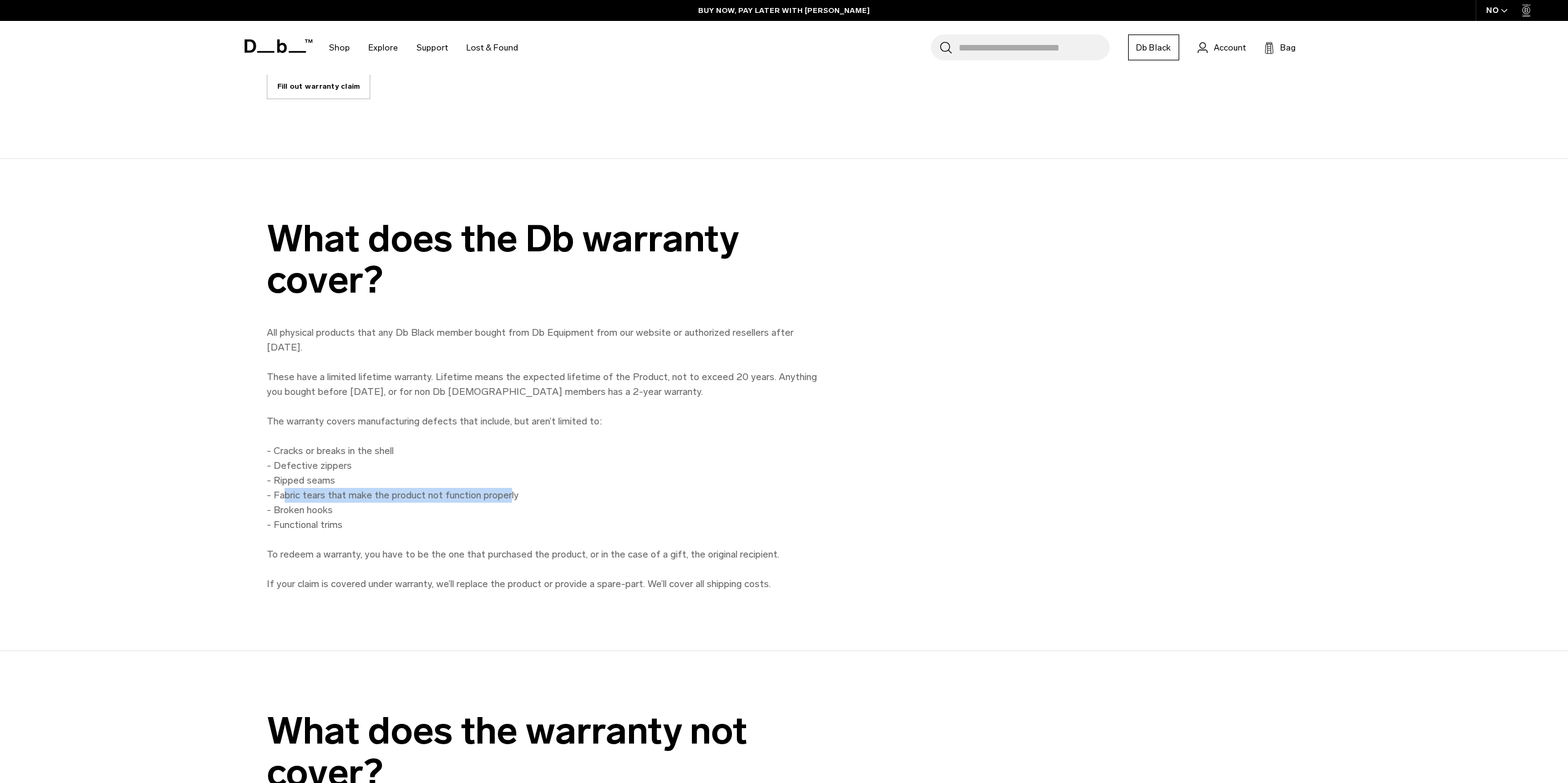
click at [507, 502] on p "All physical products that any Db Black member bought from Db Equipment from ou…" at bounding box center [544, 444] width 554 height 236
drag, startPoint x: 283, startPoint y: 510, endPoint x: 368, endPoint y: 514, distance: 85.1
click at [368, 514] on p "All physical products that any Db Black member bought from Db Equipment from ou…" at bounding box center [544, 444] width 554 height 236
drag, startPoint x: 302, startPoint y: 523, endPoint x: 374, endPoint y: 530, distance: 72.3
click at [374, 530] on p "All physical products that any Db Black member bought from Db Equipment from ou…" at bounding box center [544, 444] width 554 height 236
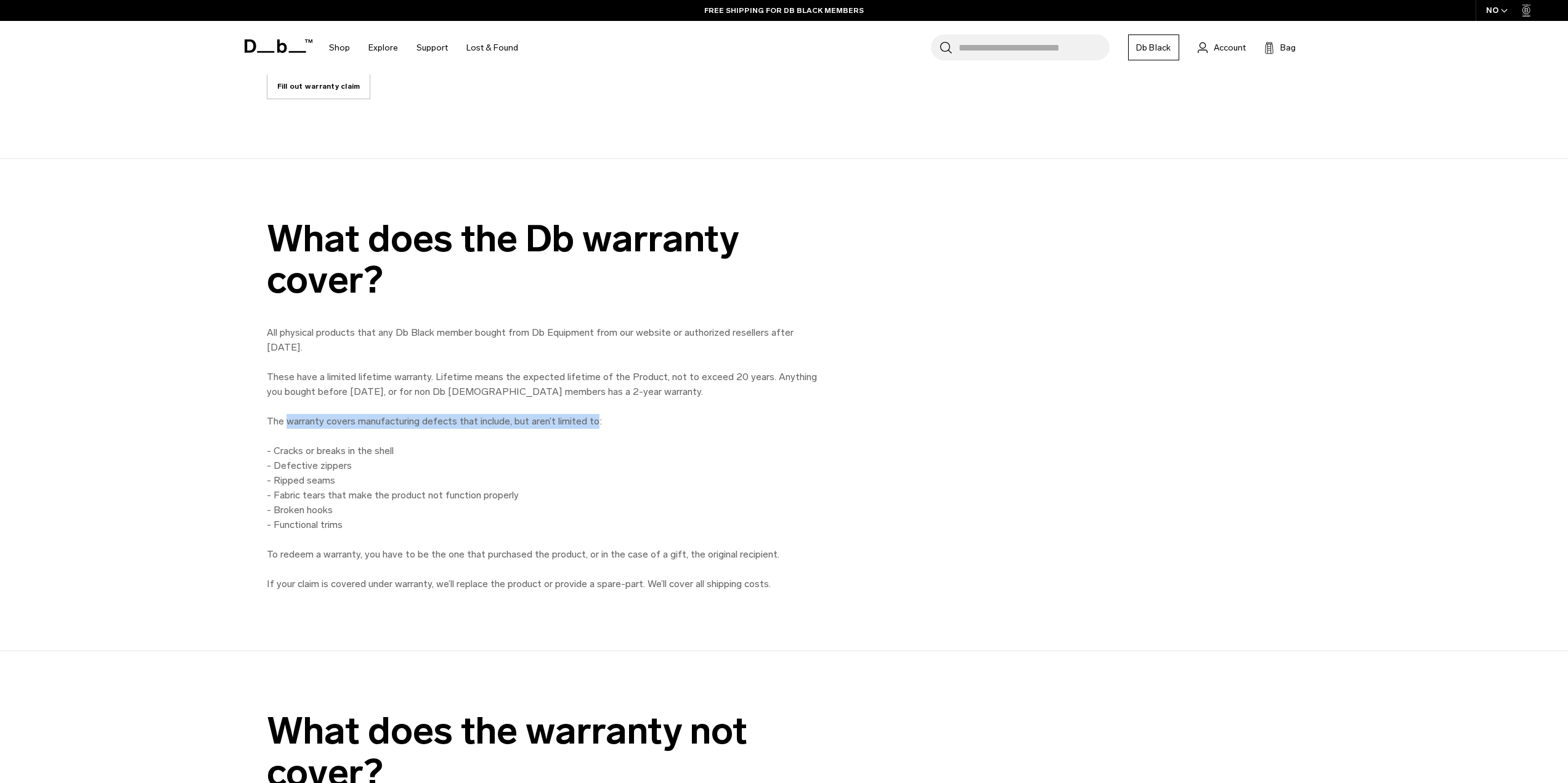
drag, startPoint x: 291, startPoint y: 420, endPoint x: 592, endPoint y: 423, distance: 301.0
click at [592, 423] on p "All physical products that any Db Black member bought from Db Equipment from ou…" at bounding box center [544, 444] width 554 height 236
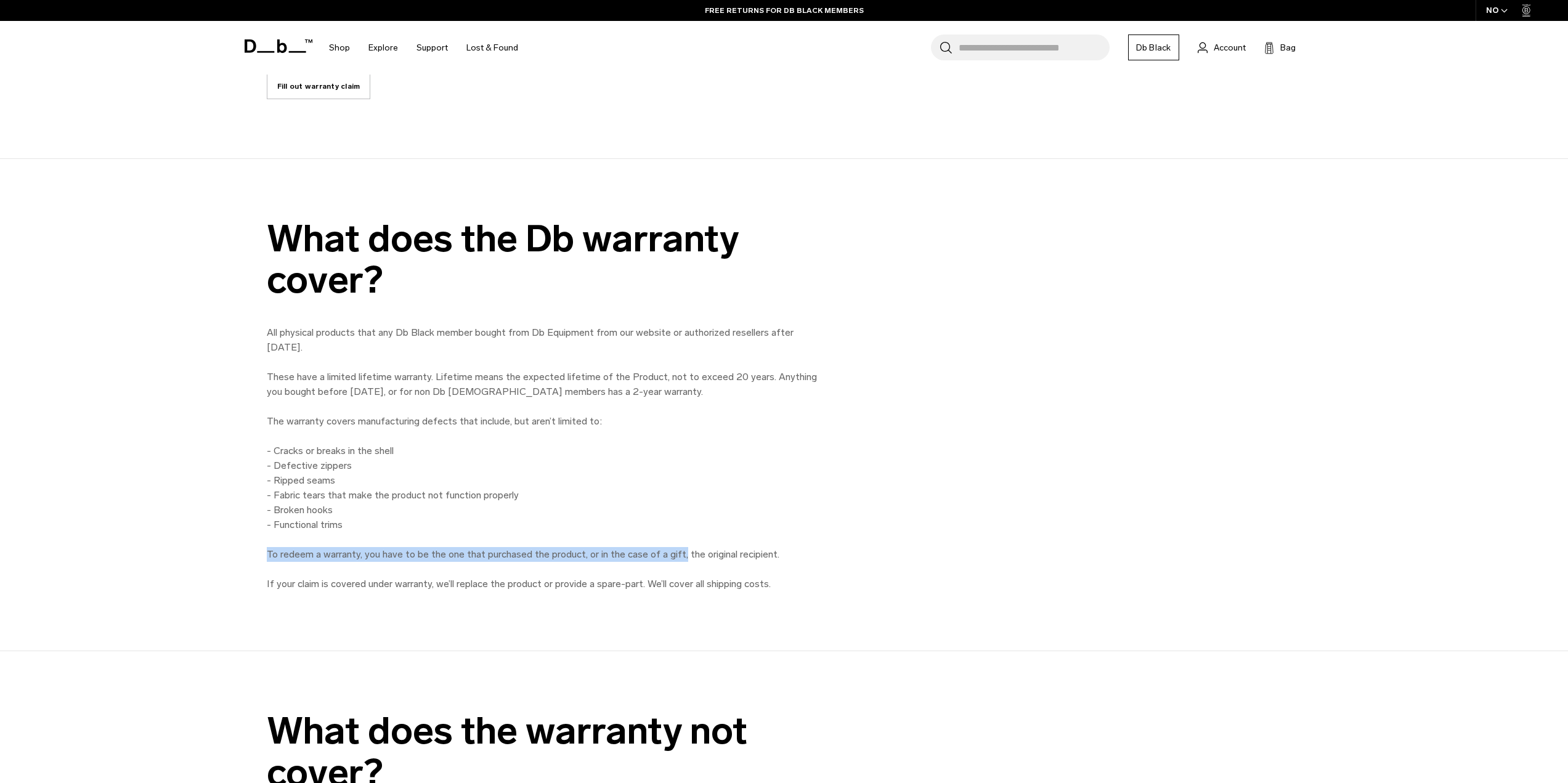
drag, startPoint x: 268, startPoint y: 550, endPoint x: 681, endPoint y: 556, distance: 413.0
click at [681, 556] on p "All physical products that any Db Black member bought from Db Equipment from ou…" at bounding box center [544, 444] width 554 height 236
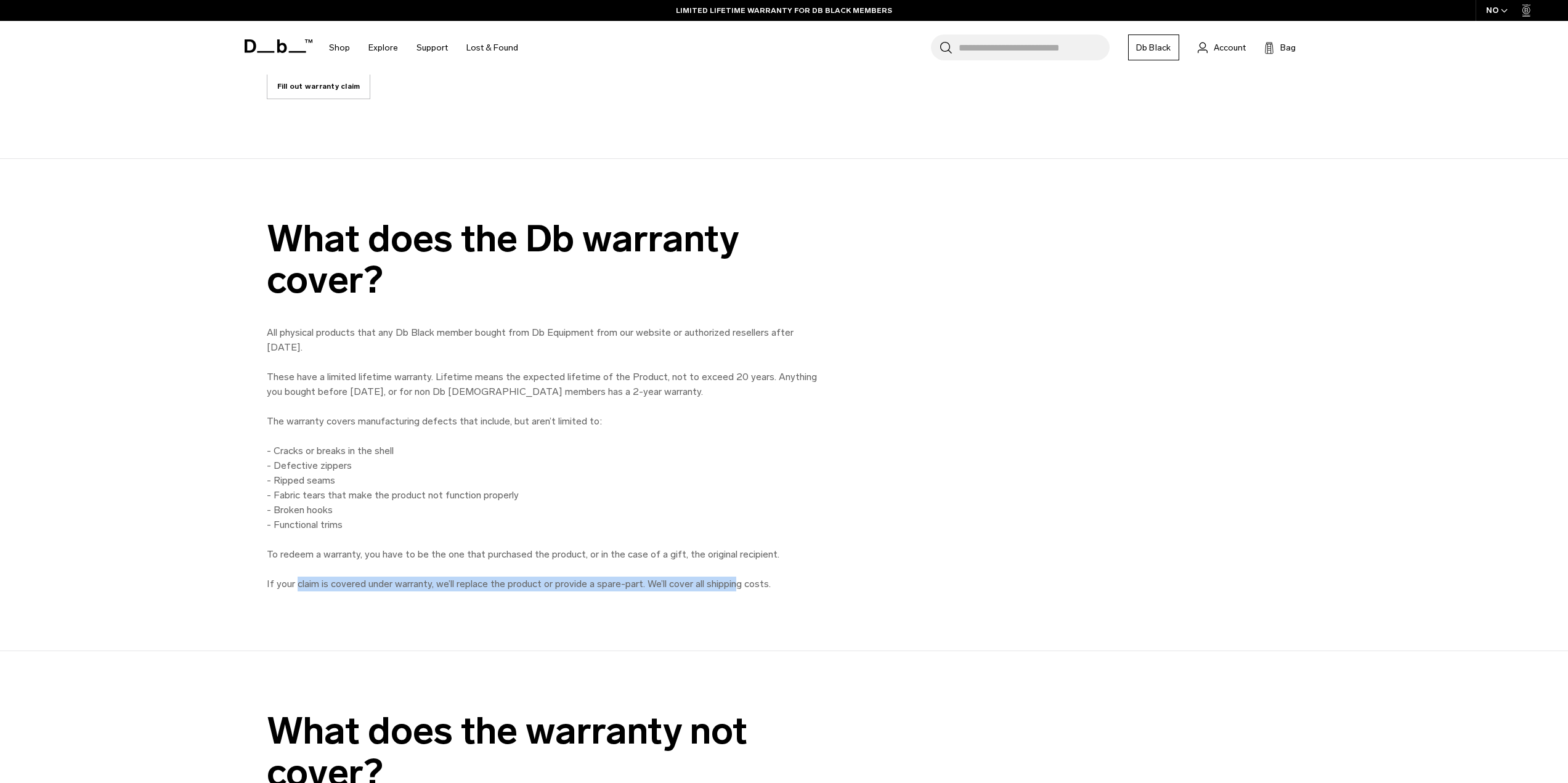
drag, startPoint x: 318, startPoint y: 582, endPoint x: 739, endPoint y: 580, distance: 421.0
click at [739, 580] on p "If your claim is covered under warranty, we’ll replace the product or provide a…" at bounding box center [544, 584] width 554 height 15
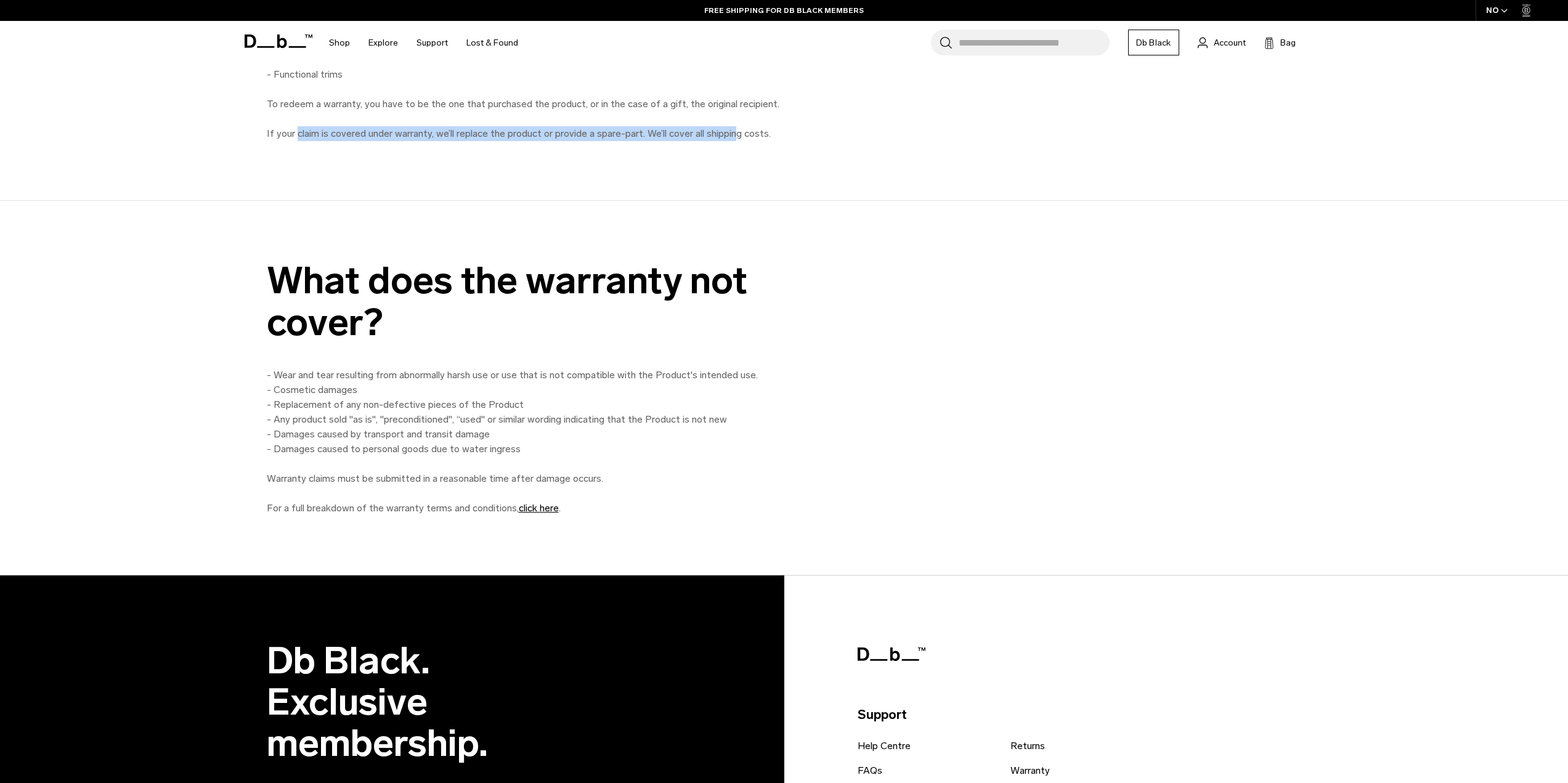
scroll to position [1223, 0]
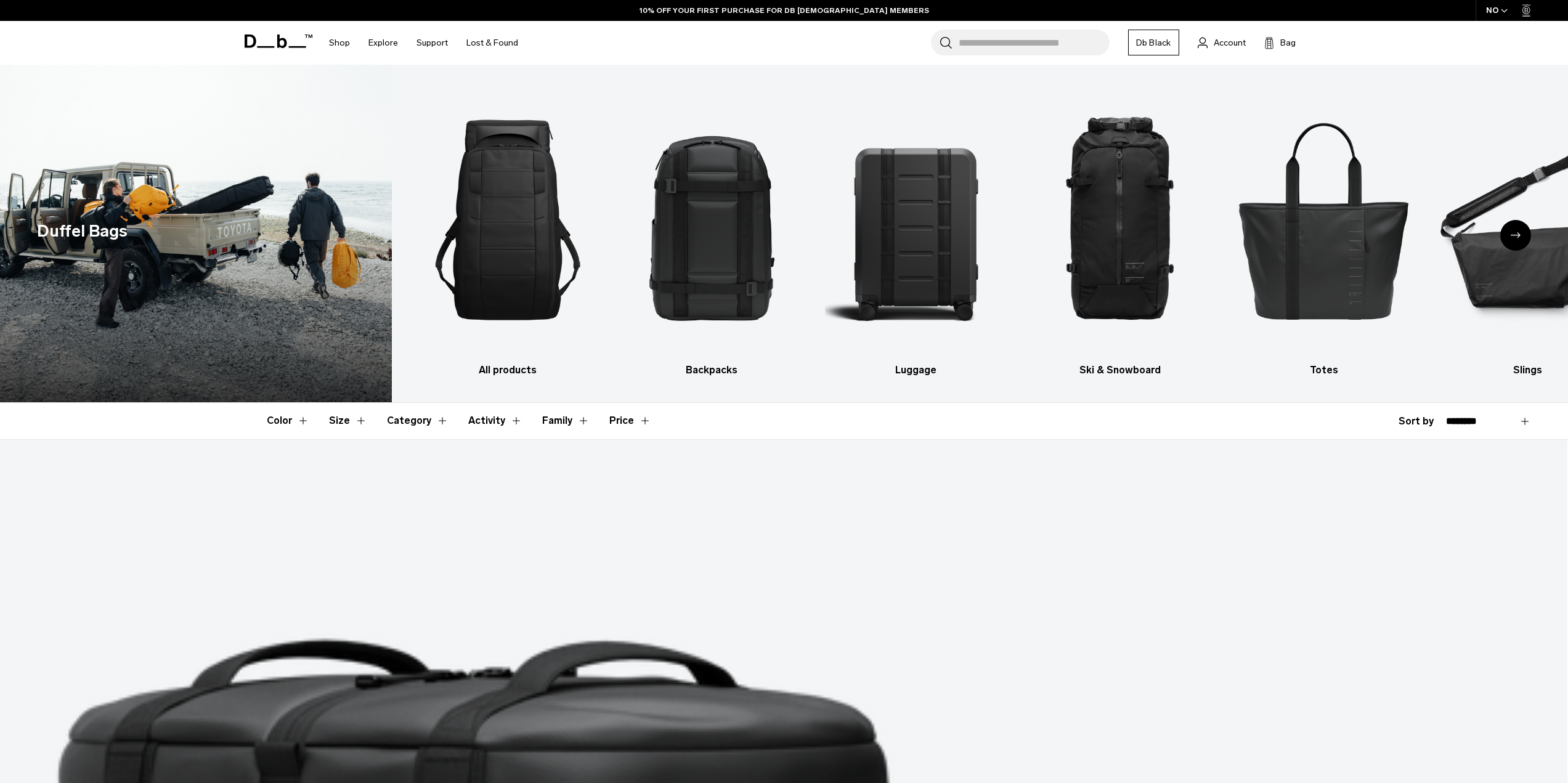
drag, startPoint x: 0, startPoint y: 0, endPoint x: 1023, endPoint y: 431, distance: 1110.1
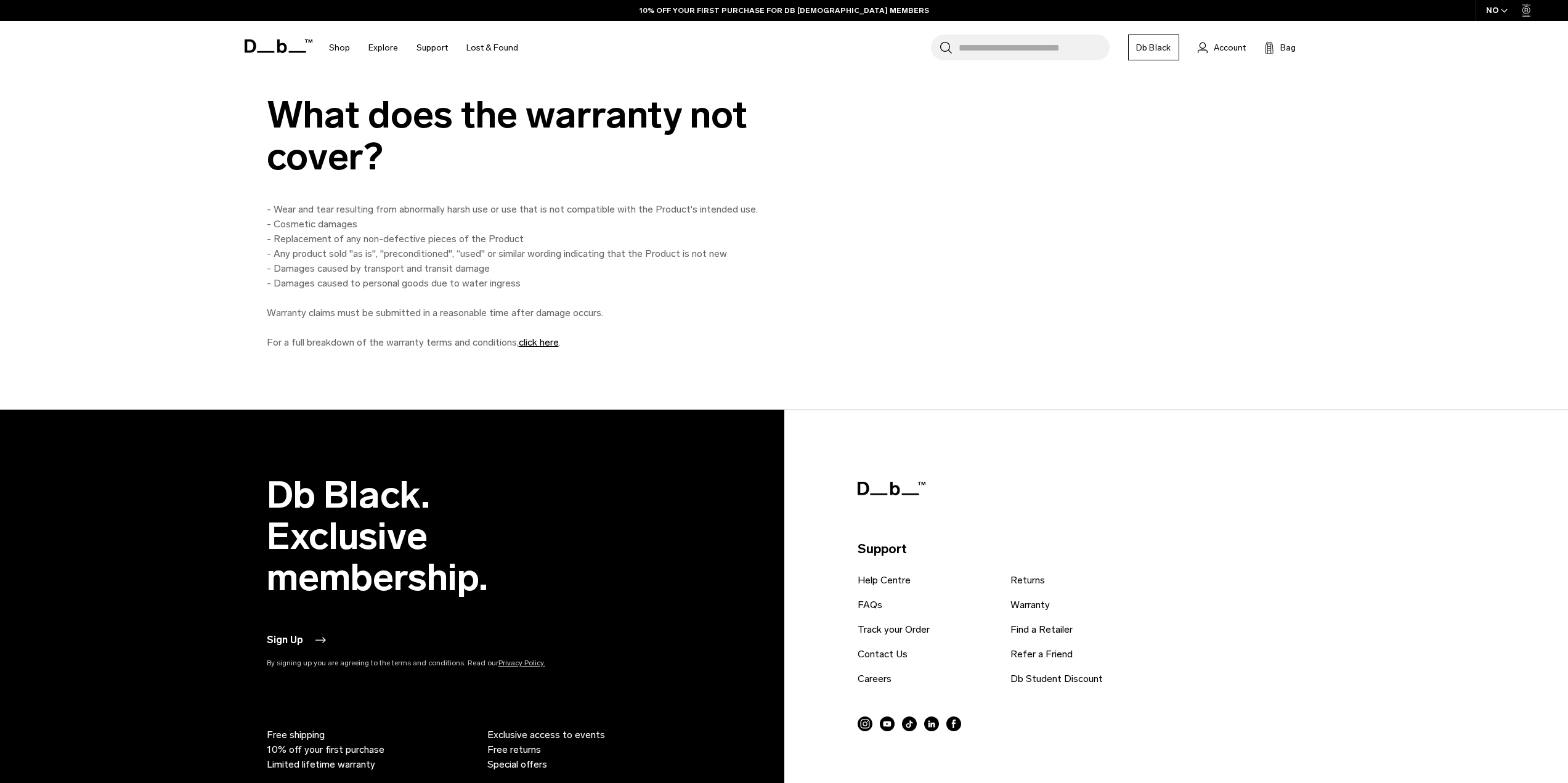
scroll to position [1355, 0]
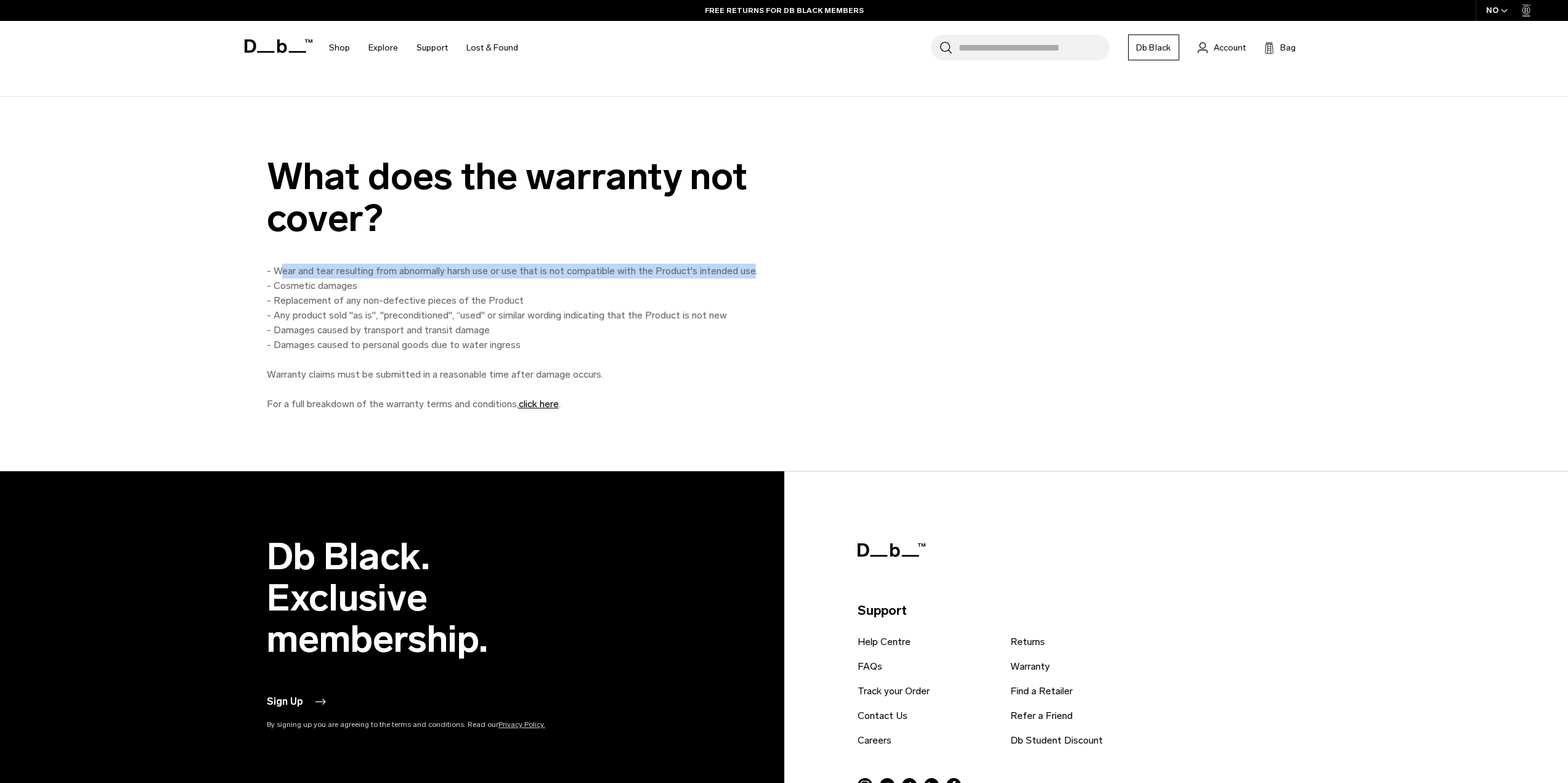
drag, startPoint x: 281, startPoint y: 271, endPoint x: 750, endPoint y: 270, distance: 469.0
click at [750, 270] on p "- Wear and tear resulting from abnormally harsh use or use that is not compatib…" at bounding box center [544, 337] width 554 height 148
drag, startPoint x: 284, startPoint y: 285, endPoint x: 310, endPoint y: 283, distance: 26.1
click at [309, 282] on p "- Wear and tear resulting from abnormally harsh use or use that is not compatib…" at bounding box center [544, 337] width 554 height 148
click at [303, 299] on p "- Wear and tear resulting from abnormally harsh use or use that is not compatib…" at bounding box center [544, 337] width 554 height 148
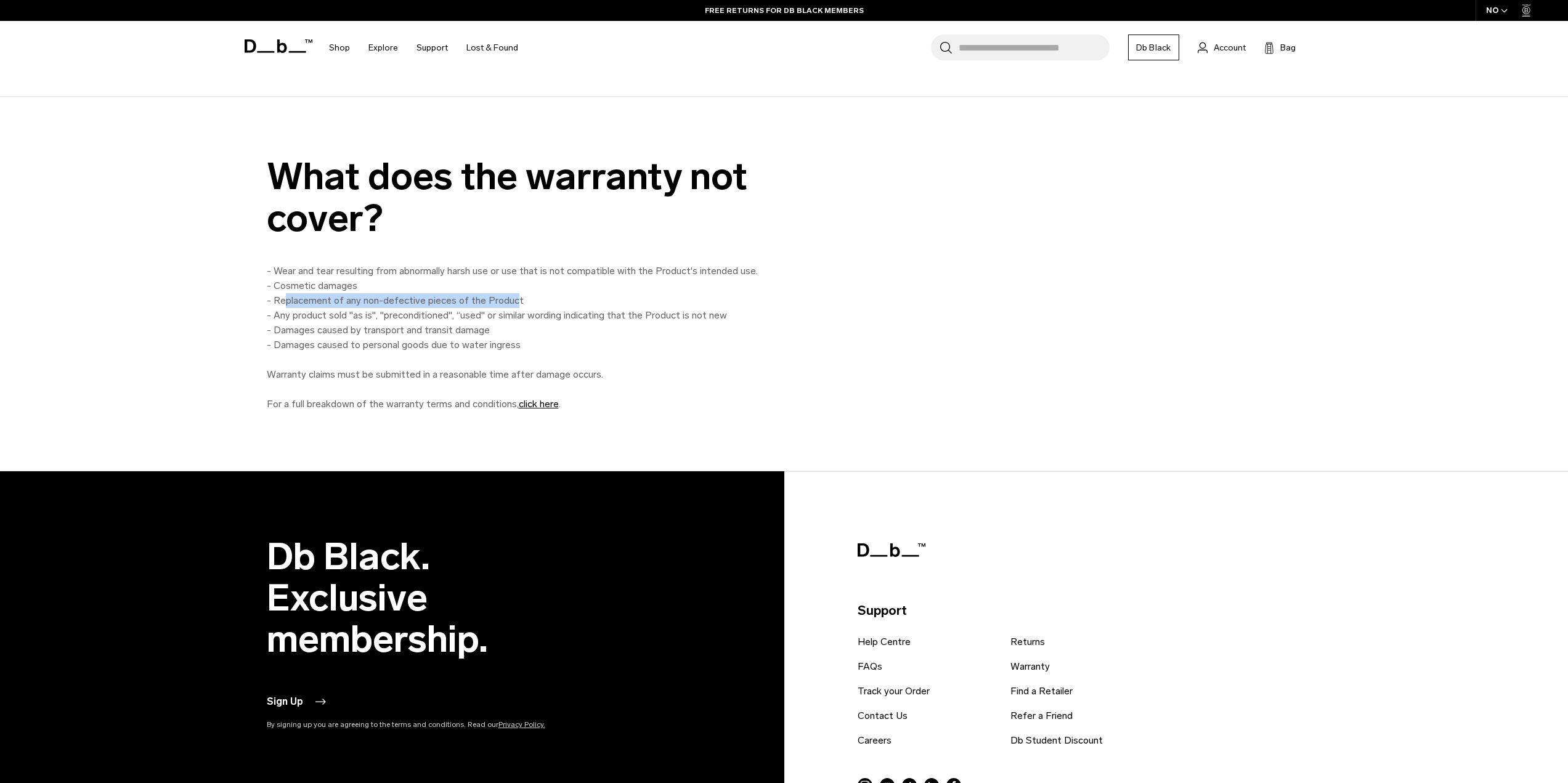
drag, startPoint x: 286, startPoint y: 301, endPoint x: 511, endPoint y: 304, distance: 225.0
click at [511, 304] on p "- Wear and tear resulting from abnormally harsh use or use that is not compatib…" at bounding box center [544, 337] width 554 height 148
click at [463, 325] on p "- Wear and tear resulting from abnormally harsh use or use that is not compatib…" at bounding box center [544, 337] width 554 height 148
drag, startPoint x: 293, startPoint y: 318, endPoint x: 638, endPoint y: 308, distance: 345.1
click at [638, 308] on p "- Wear and tear resulting from abnormally harsh use or use that is not compatib…" at bounding box center [544, 337] width 554 height 148
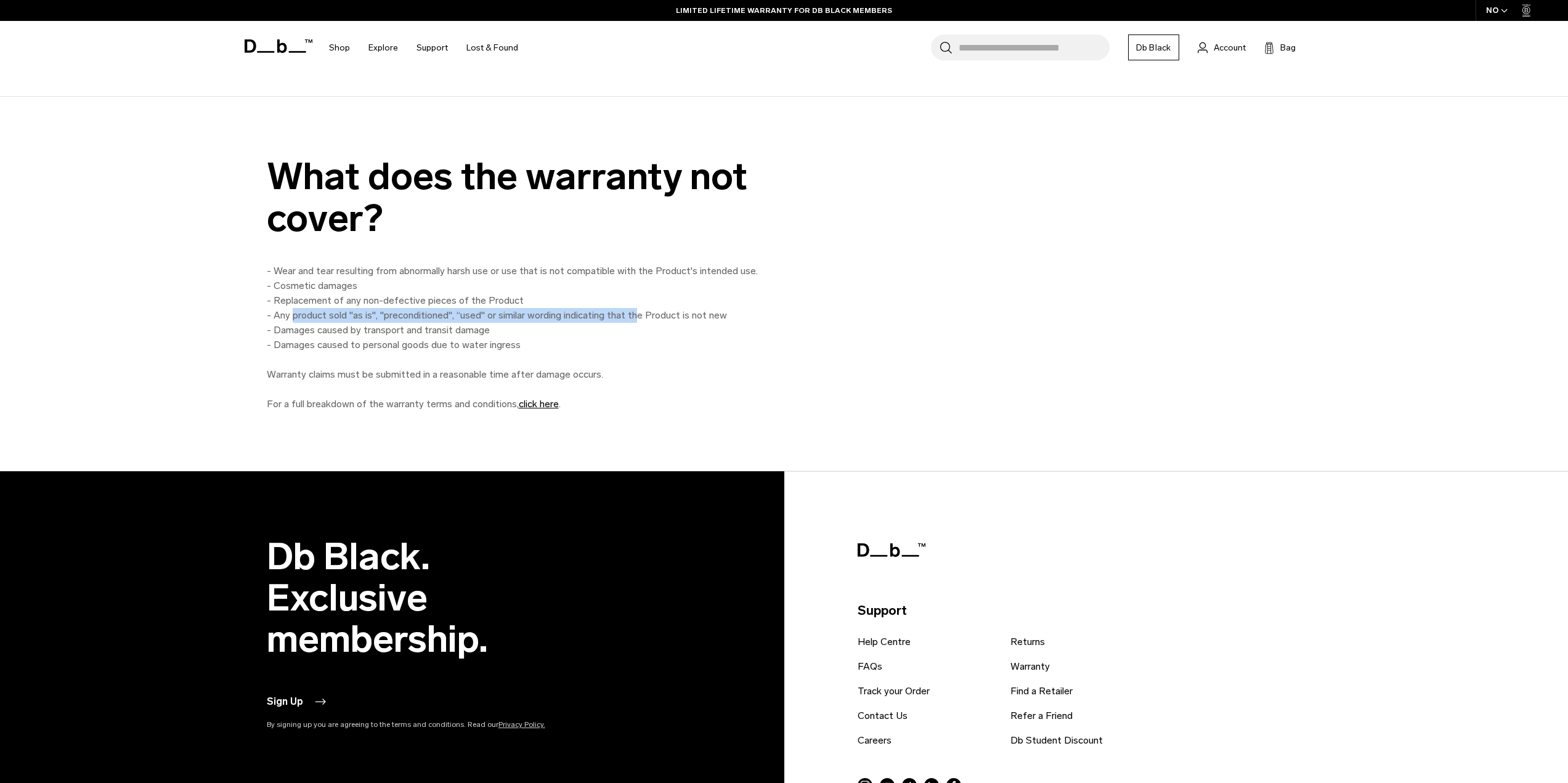
click at [557, 316] on p "- Wear and tear resulting from abnormally harsh use or use that is not compatib…" at bounding box center [544, 337] width 554 height 148
click at [658, 312] on p "- Wear and tear resulting from abnormally harsh use or use that is not compatib…" at bounding box center [544, 337] width 554 height 148
drag, startPoint x: 719, startPoint y: 316, endPoint x: 508, endPoint y: 331, distance: 211.5
click at [508, 331] on p "- Wear and tear resulting from abnormally harsh use or use that is not compatib…" at bounding box center [544, 337] width 554 height 148
click at [505, 337] on p "- Wear and tear resulting from abnormally harsh use or use that is not compatib…" at bounding box center [544, 337] width 554 height 148
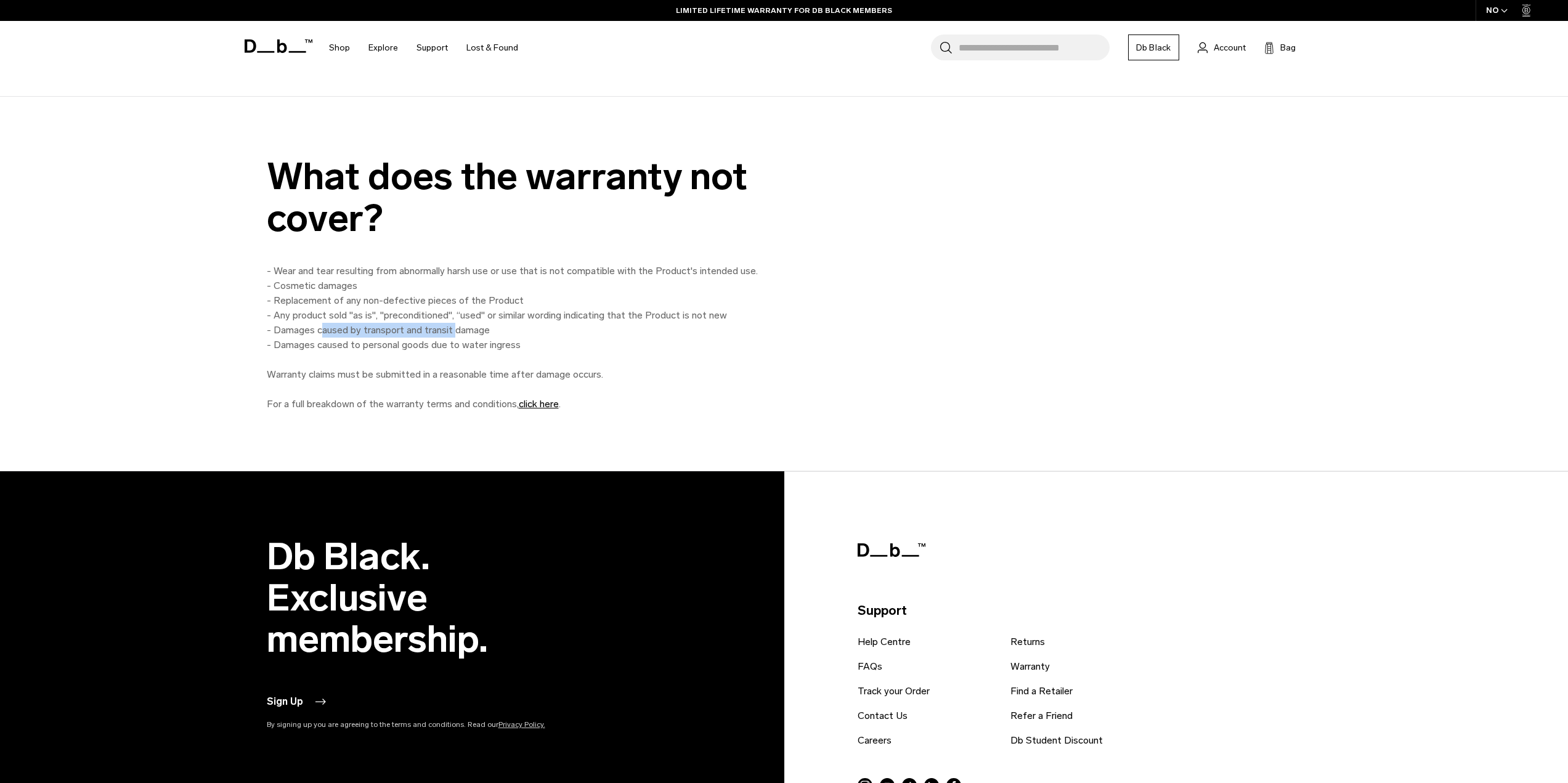
drag, startPoint x: 323, startPoint y: 333, endPoint x: 456, endPoint y: 328, distance: 133.1
click at [456, 328] on p "- Wear and tear resulting from abnormally harsh use or use that is not compatib…" at bounding box center [544, 337] width 554 height 148
click at [473, 328] on p "- Wear and tear resulting from abnormally harsh use or use that is not compatib…" at bounding box center [544, 337] width 554 height 148
drag, startPoint x: 298, startPoint y: 345, endPoint x: 454, endPoint y: 345, distance: 156.0
click at [454, 345] on p "- Wear and tear resulting from abnormally harsh use or use that is not compatib…" at bounding box center [544, 337] width 554 height 148
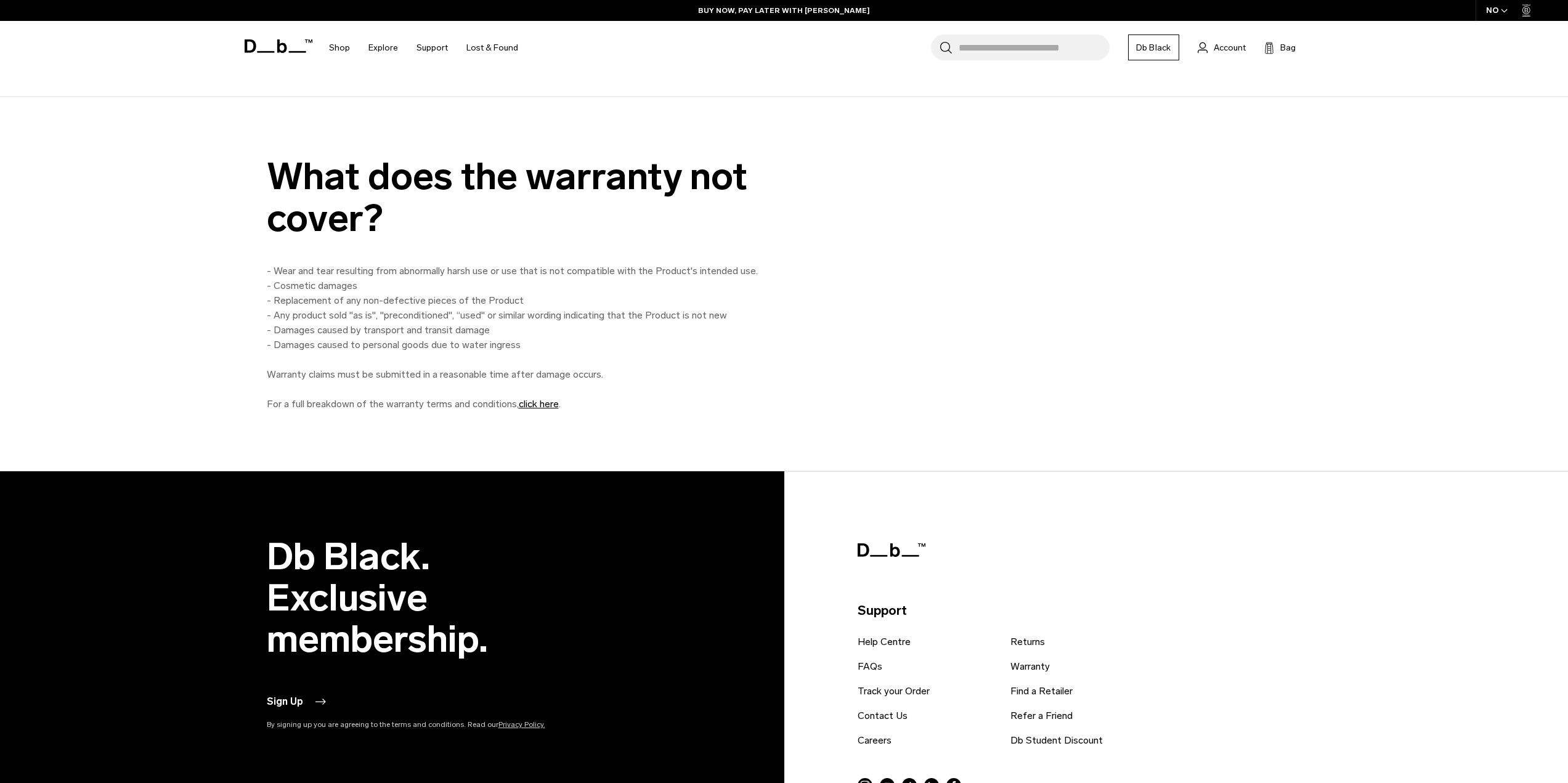
click at [519, 342] on p "- Wear and tear resulting from abnormally harsh use or use that is not compatib…" at bounding box center [544, 337] width 554 height 148
drag, startPoint x: 518, startPoint y: 347, endPoint x: 392, endPoint y: 359, distance: 126.6
click at [395, 359] on p "- Wear and tear resulting from abnormally harsh use or use that is not compatib…" at bounding box center [544, 337] width 554 height 148
drag, startPoint x: 316, startPoint y: 377, endPoint x: 586, endPoint y: 376, distance: 270.0
click at [586, 376] on p "- Wear and tear resulting from abnormally harsh use or use that is not compatib…" at bounding box center [544, 337] width 554 height 148
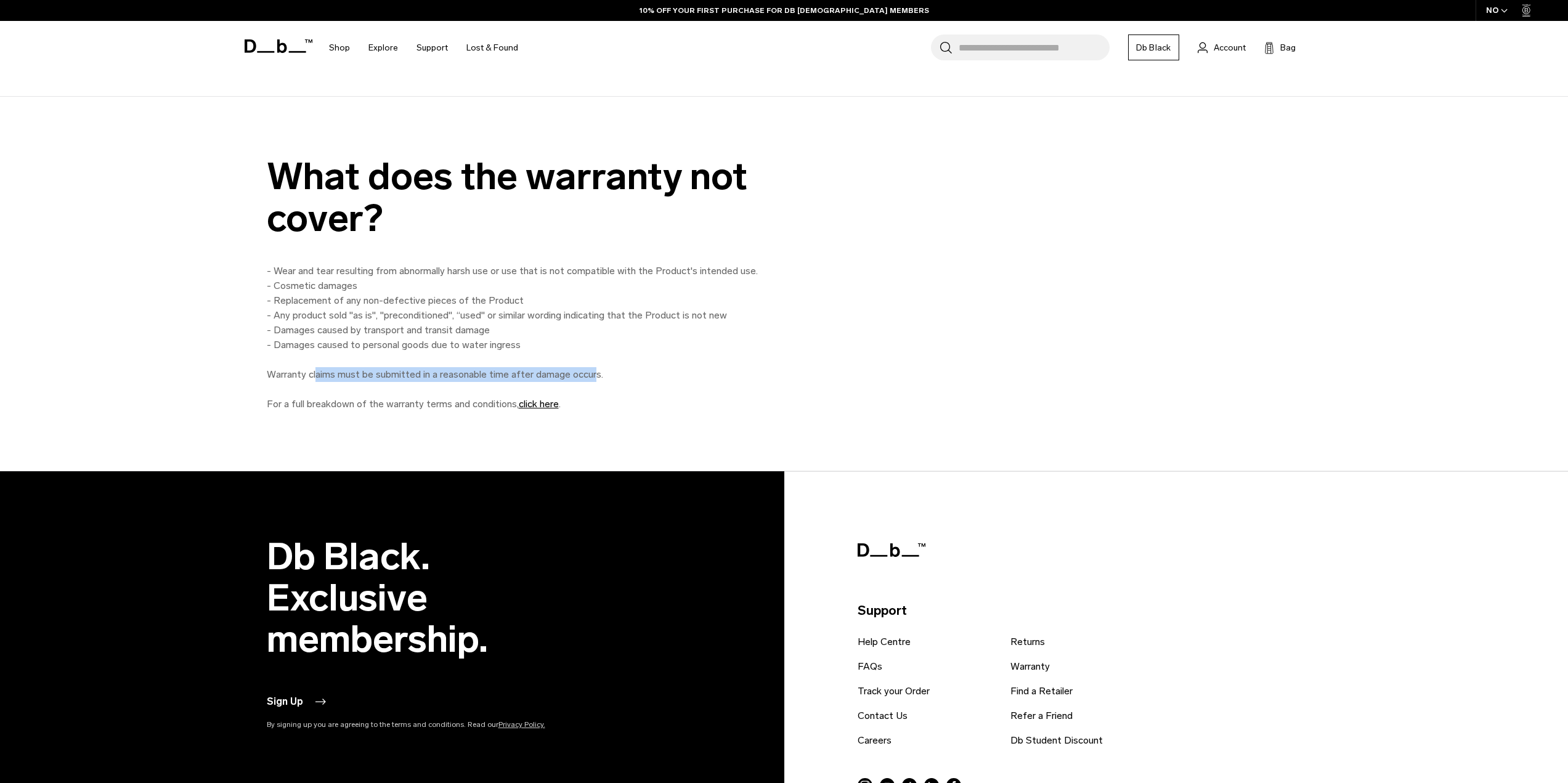
drag, startPoint x: 596, startPoint y: 375, endPoint x: 315, endPoint y: 374, distance: 281.0
click at [315, 374] on p "- Wear and tear resulting from abnormally harsh use or use that is not compatib…" at bounding box center [544, 337] width 554 height 148
drag, startPoint x: 278, startPoint y: 404, endPoint x: 444, endPoint y: 415, distance: 166.4
click at [444, 415] on div "What does the warranty not cover? - Wear and tear resulting from abnormally har…" at bounding box center [784, 283] width 1568 height 374
click at [969, 420] on div "What does the warranty not cover? - Wear and tear resulting from abnormally har…" at bounding box center [784, 283] width 1568 height 374
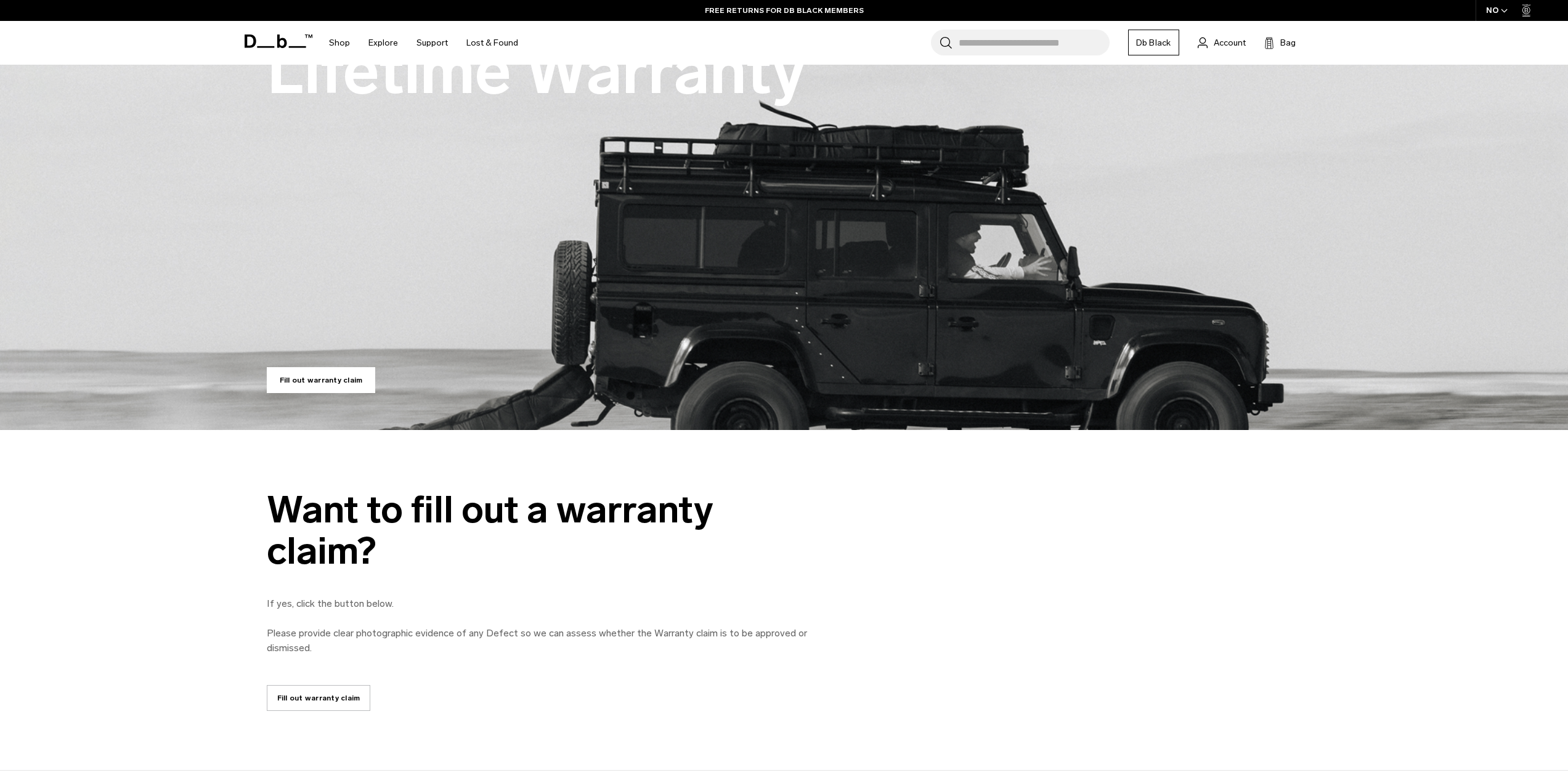
scroll to position [0, 0]
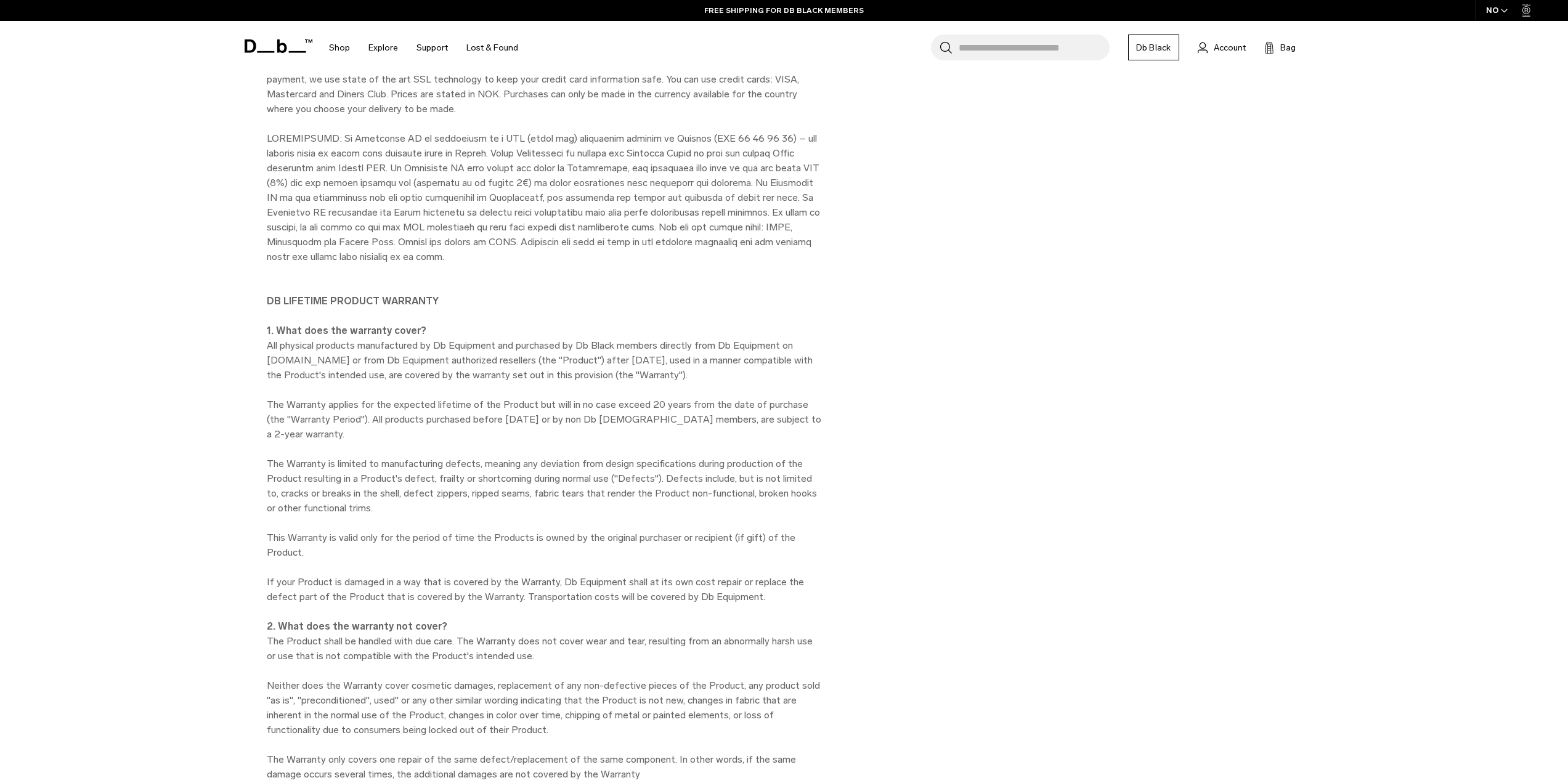
scroll to position [3450, 0]
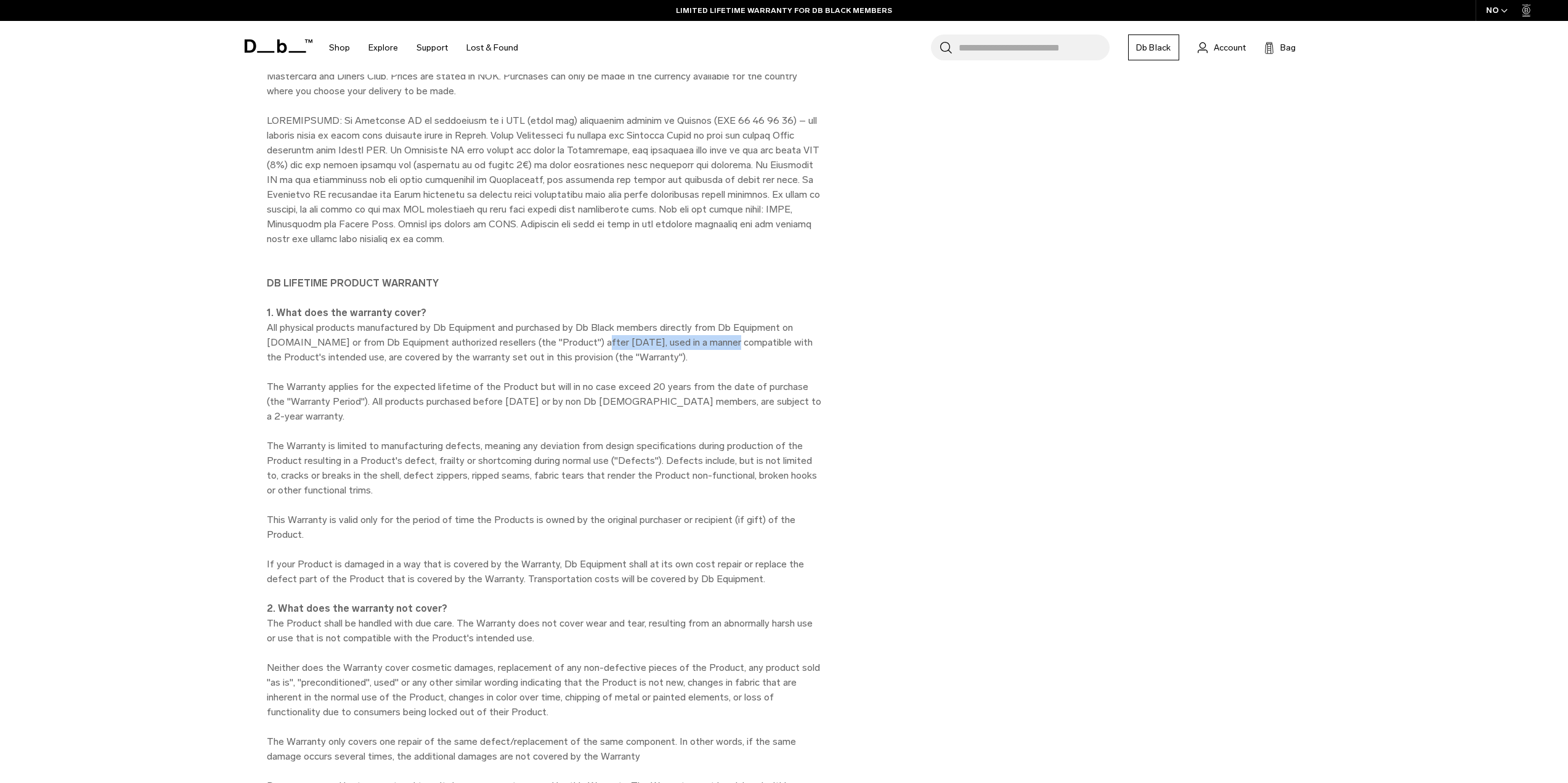
drag, startPoint x: 589, startPoint y: 269, endPoint x: 707, endPoint y: 276, distance: 118.2
drag, startPoint x: 751, startPoint y: 265, endPoint x: 777, endPoint y: 267, distance: 26.1
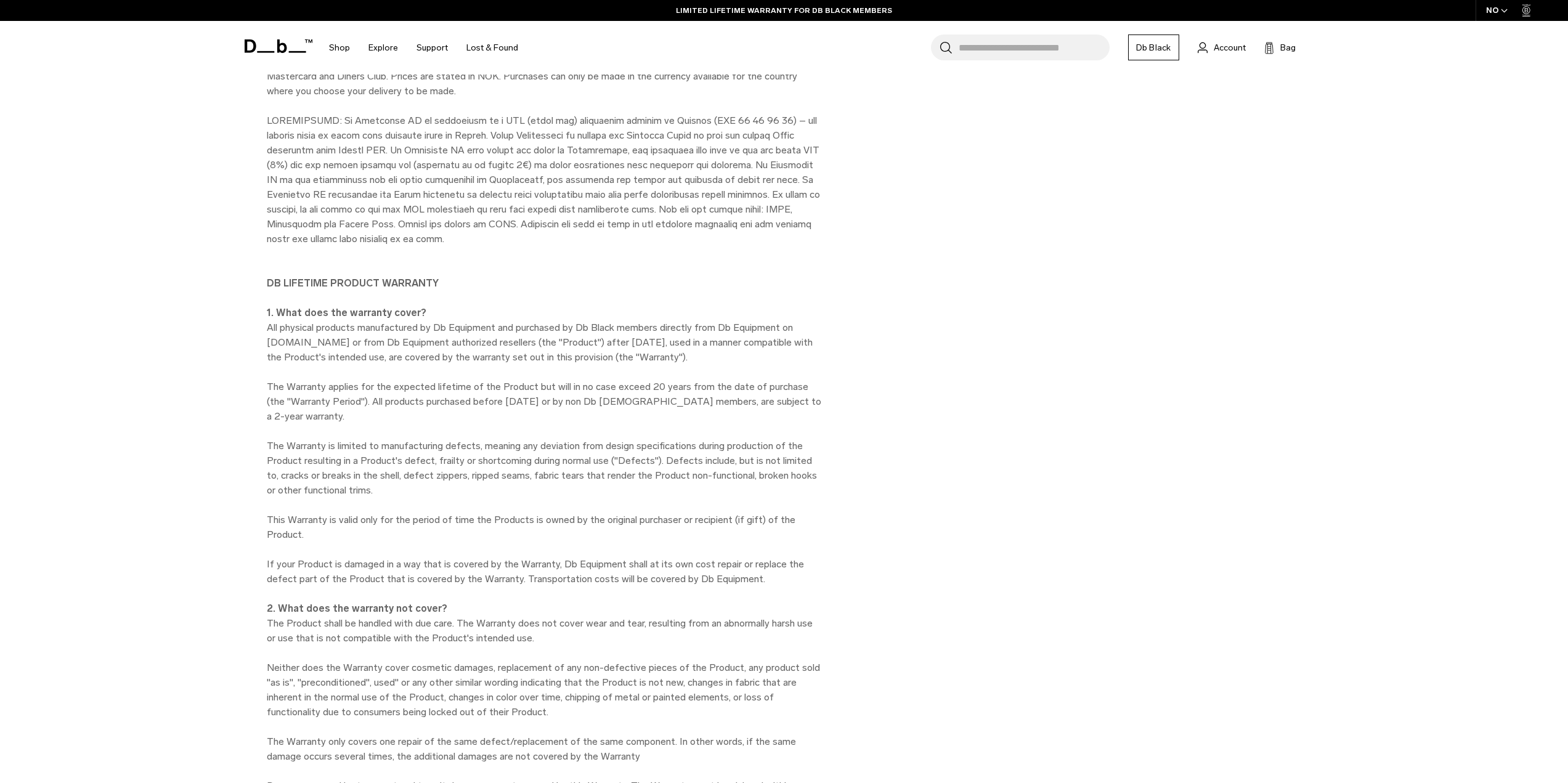
drag, startPoint x: 472, startPoint y: 281, endPoint x: 595, endPoint y: 287, distance: 123.1
drag, startPoint x: 626, startPoint y: 283, endPoint x: 695, endPoint y: 292, distance: 69.6
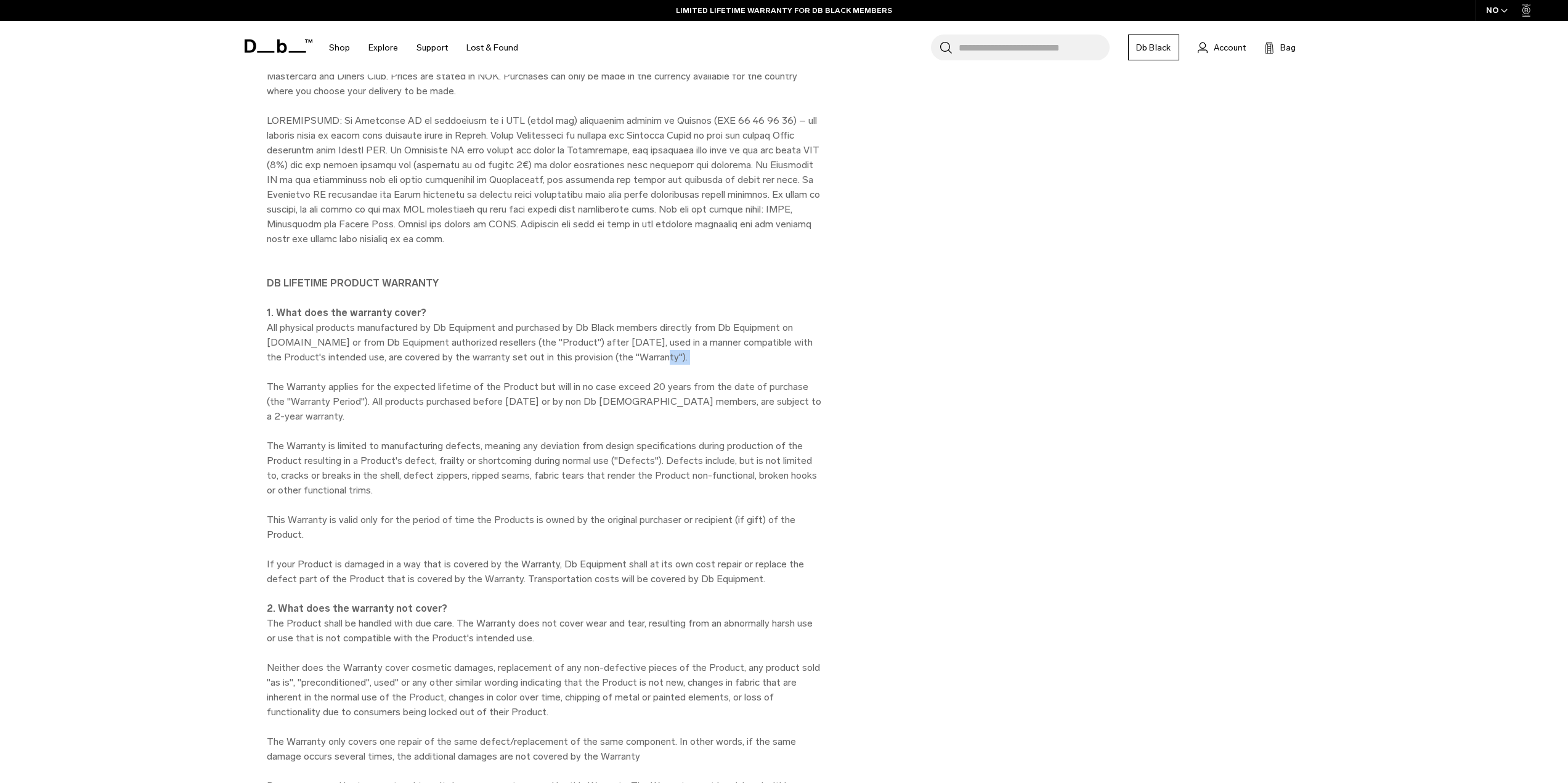
click at [673, 380] on span "The Warranty applies for the expected lifetime of the Product but will in no ca…" at bounding box center [544, 482] width 554 height 204
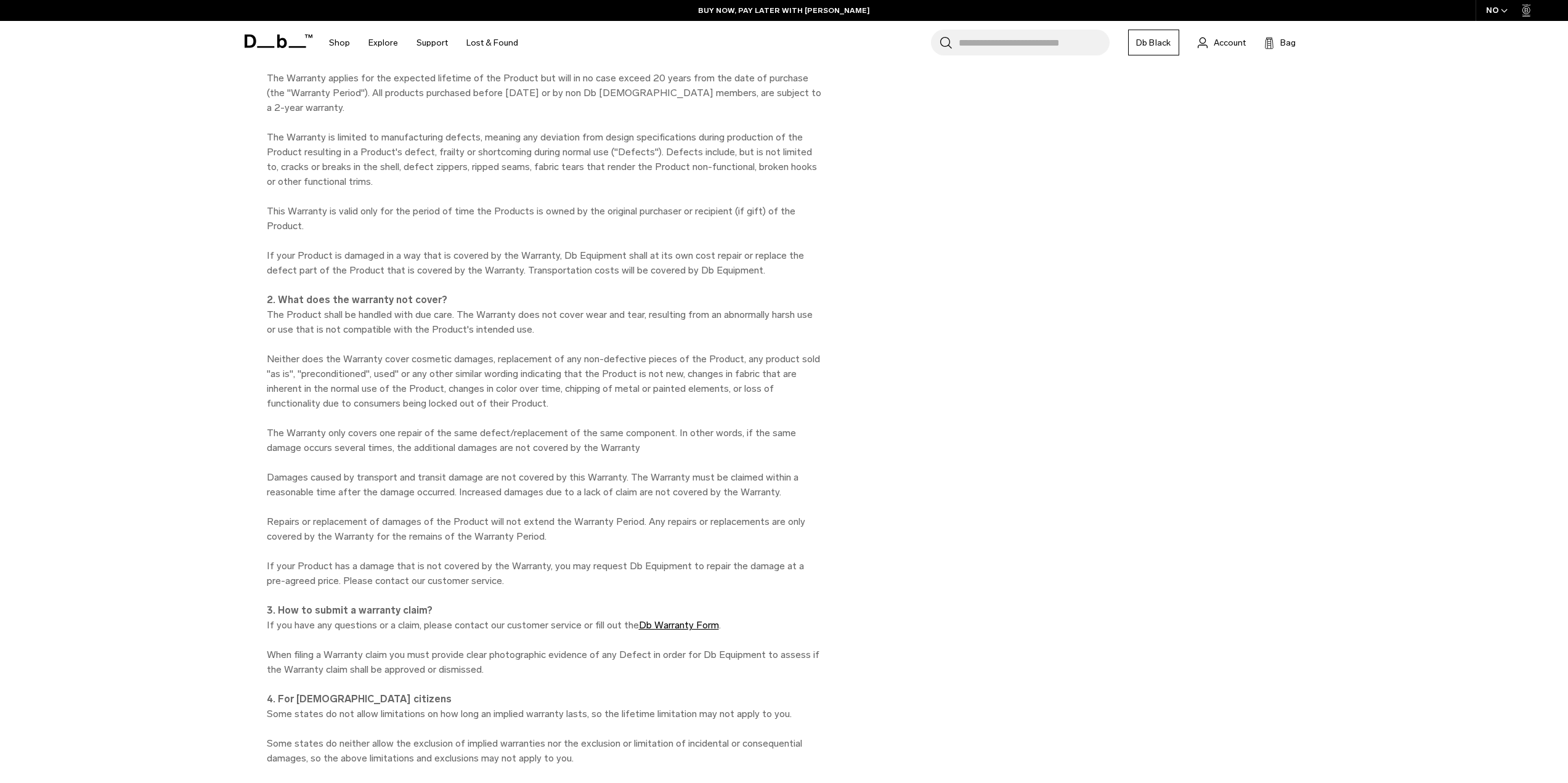
scroll to position [3758, 0]
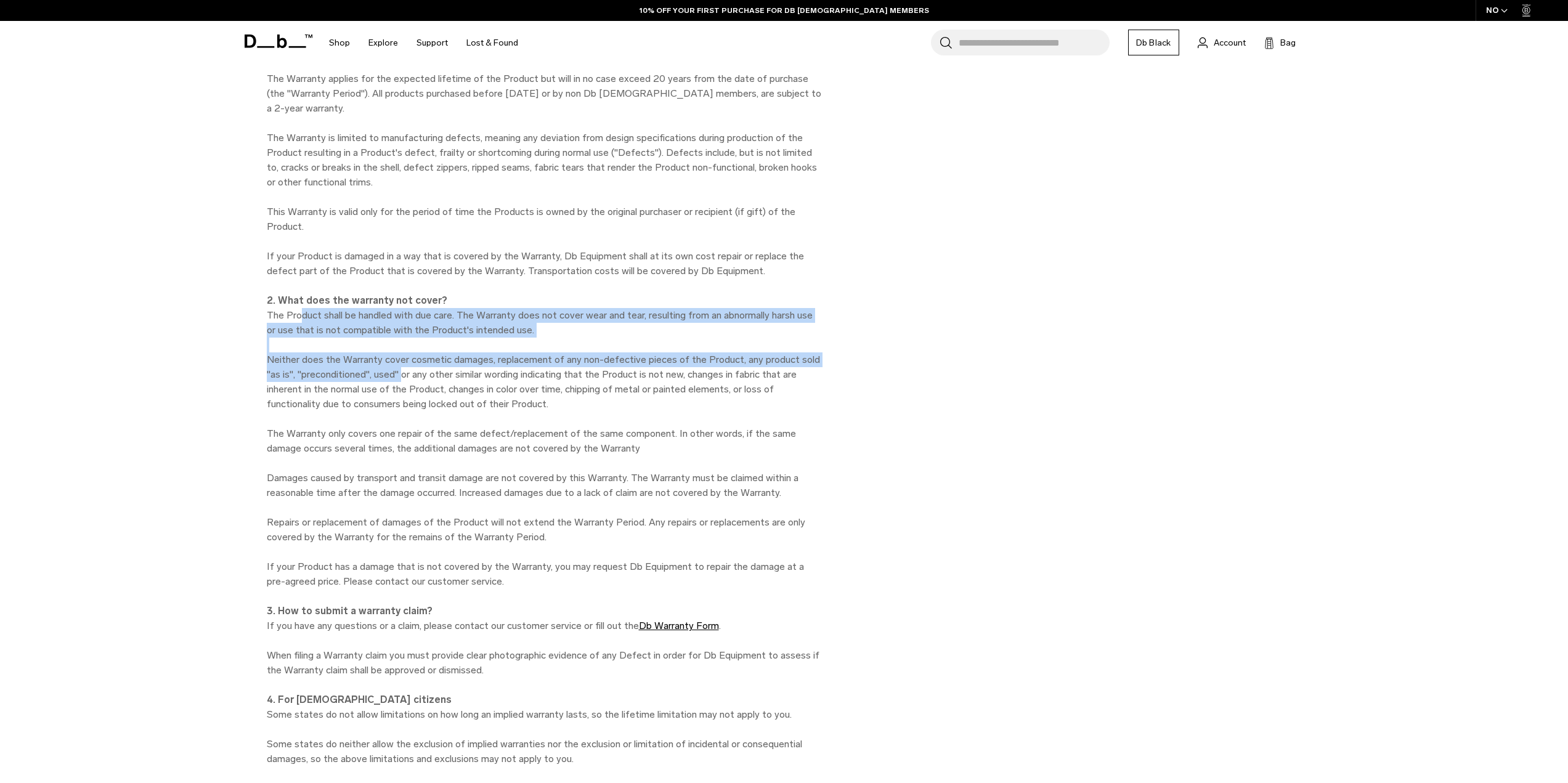
drag, startPoint x: 301, startPoint y: 228, endPoint x: 405, endPoint y: 298, distance: 125.4
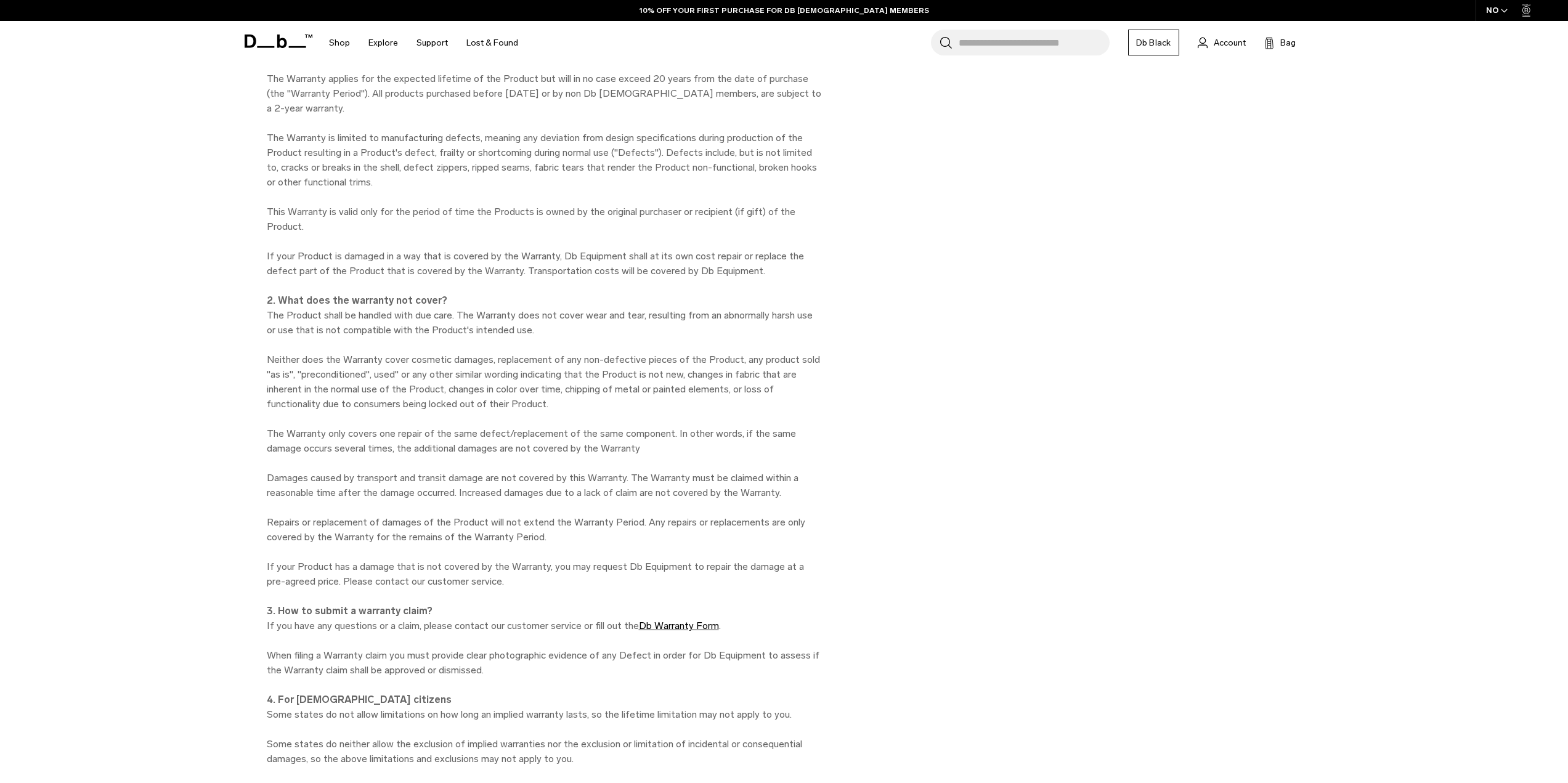
click at [406, 354] on span "Neither does the Warranty cover cosmetic damages, replacement of any non-defect…" at bounding box center [543, 470] width 554 height 233
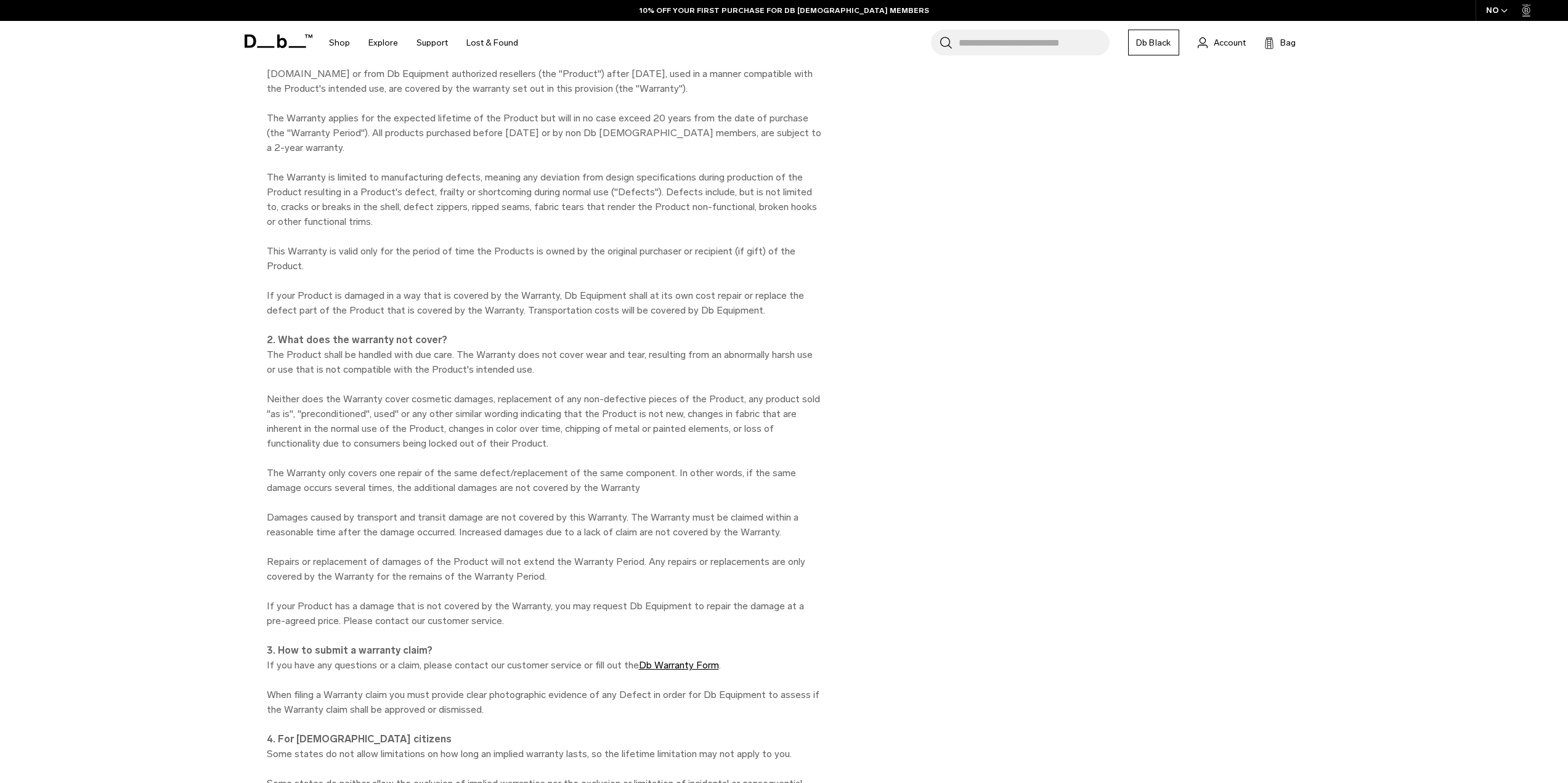
scroll to position [3696, 0]
